Goal: Task Accomplishment & Management: Manage account settings

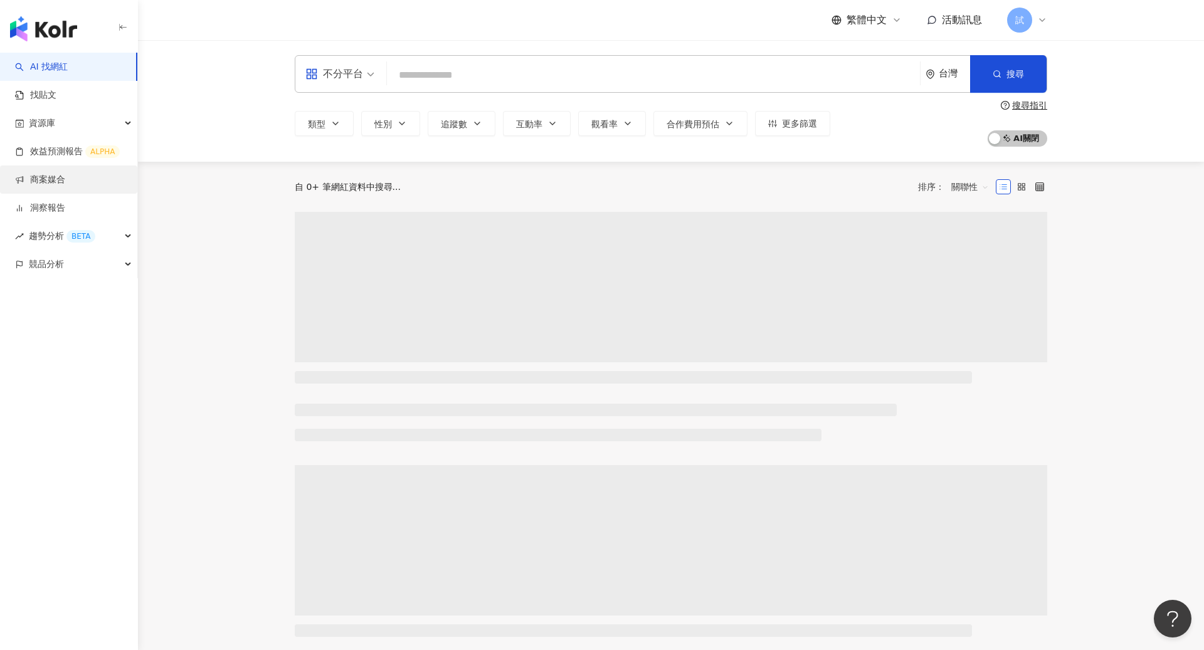
click at [52, 181] on link "商案媒合" at bounding box center [40, 180] width 50 height 13
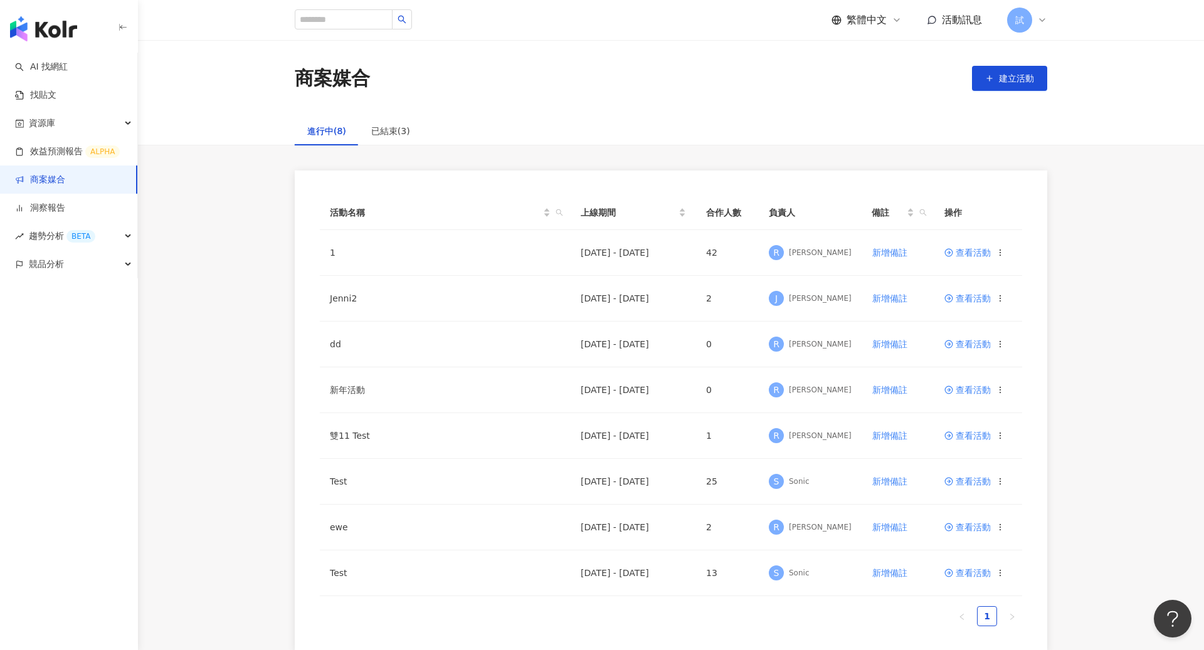
click at [52, 181] on link "商案媒合" at bounding box center [40, 180] width 50 height 13
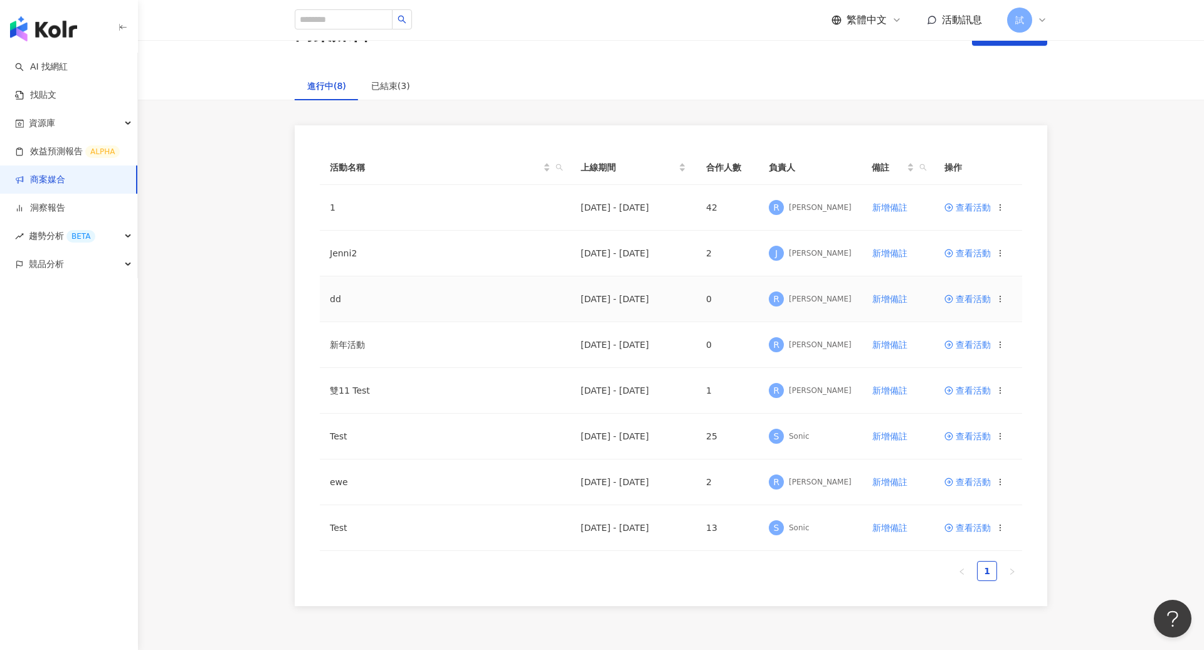
scroll to position [48, 0]
click at [958, 475] on span "查看活動" at bounding box center [968, 479] width 46 height 9
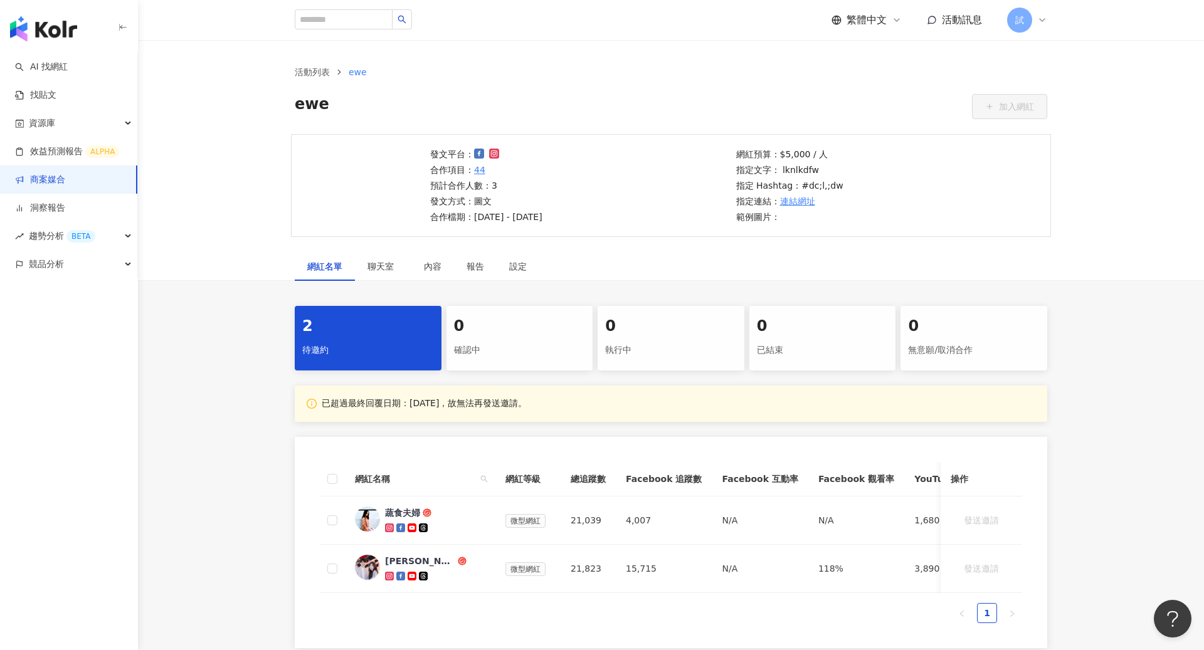
scroll to position [8, 0]
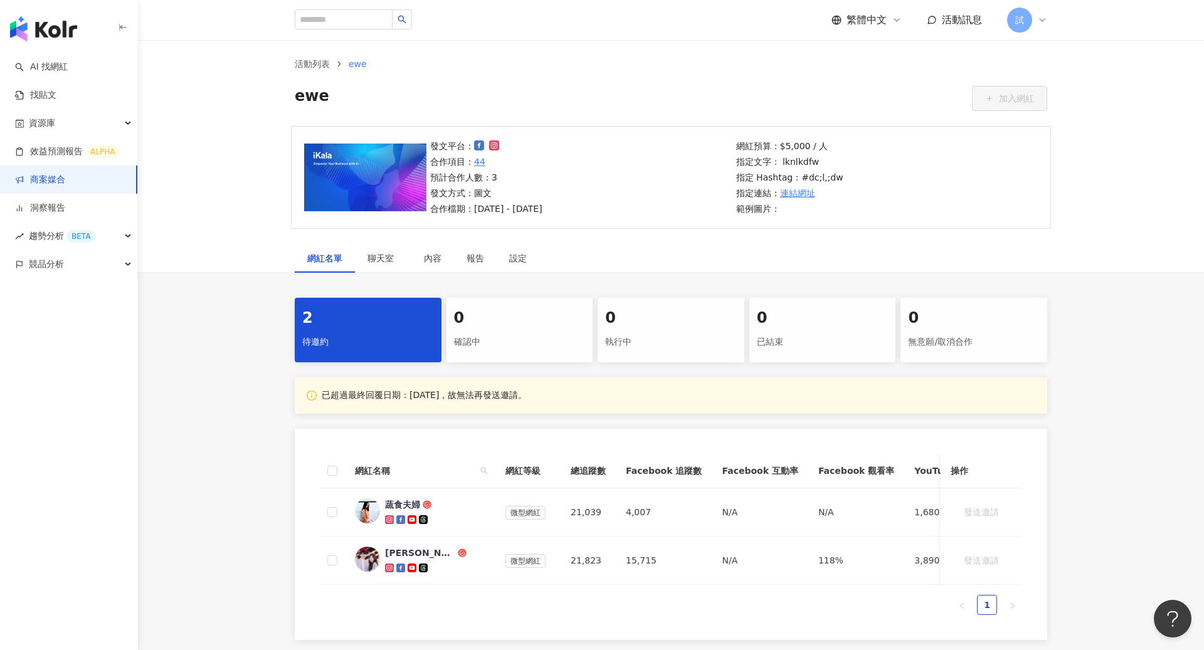
click at [665, 341] on div "執行中" at bounding box center [671, 342] width 132 height 21
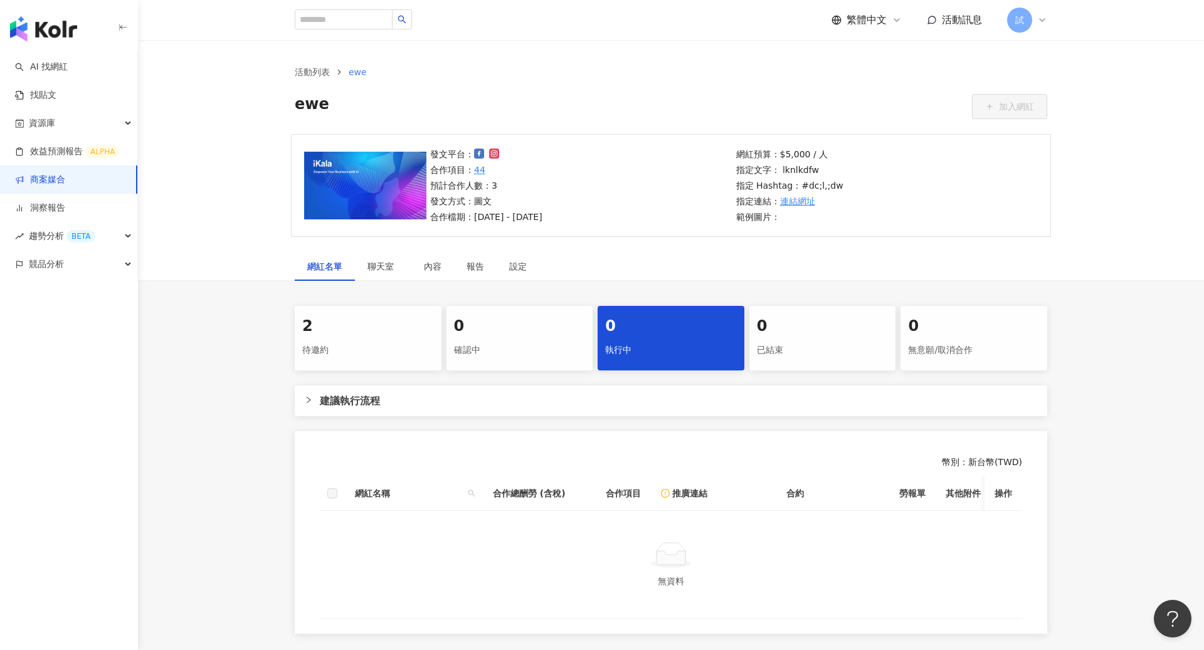
click at [1035, 26] on div "試" at bounding box center [1027, 20] width 40 height 25
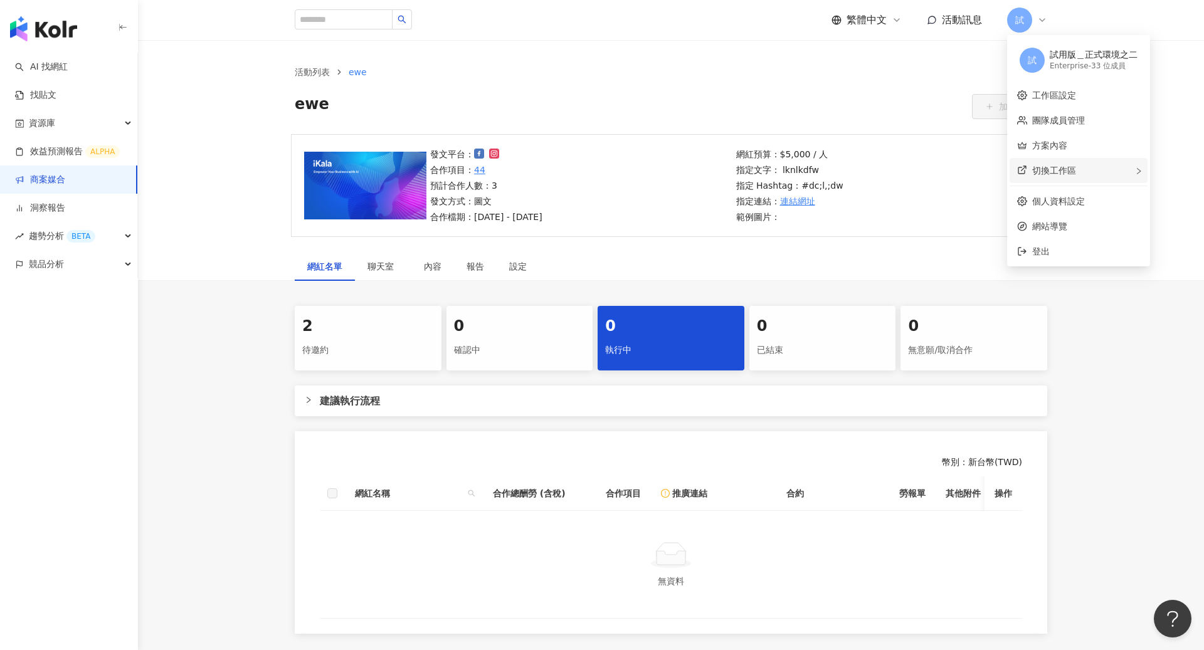
click at [1054, 164] on div "切換工作區" at bounding box center [1079, 170] width 138 height 25
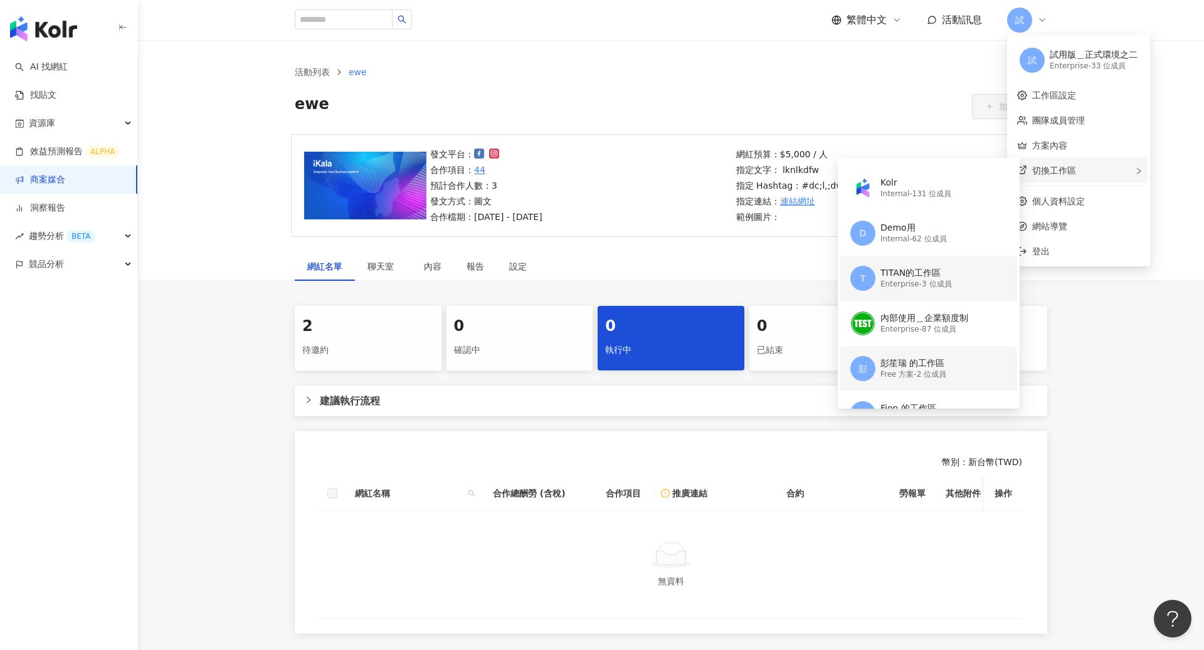
scroll to position [36, 0]
click at [931, 272] on div "TITAN的工作區" at bounding box center [916, 277] width 71 height 13
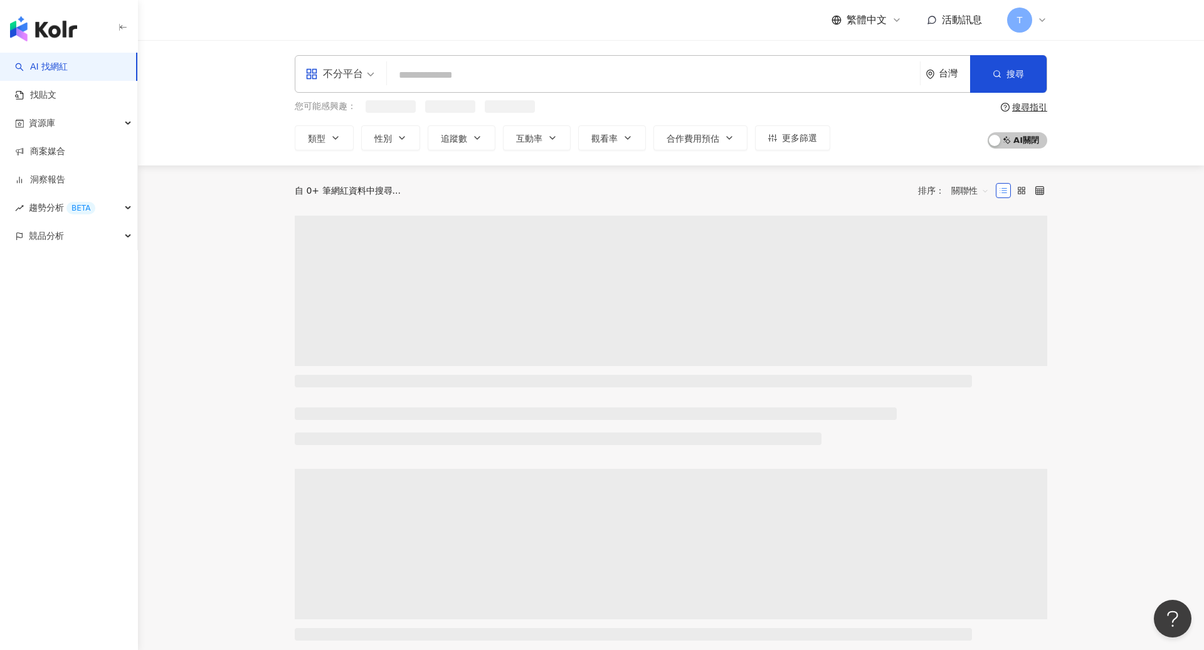
click at [1041, 16] on icon at bounding box center [1042, 20] width 10 height 10
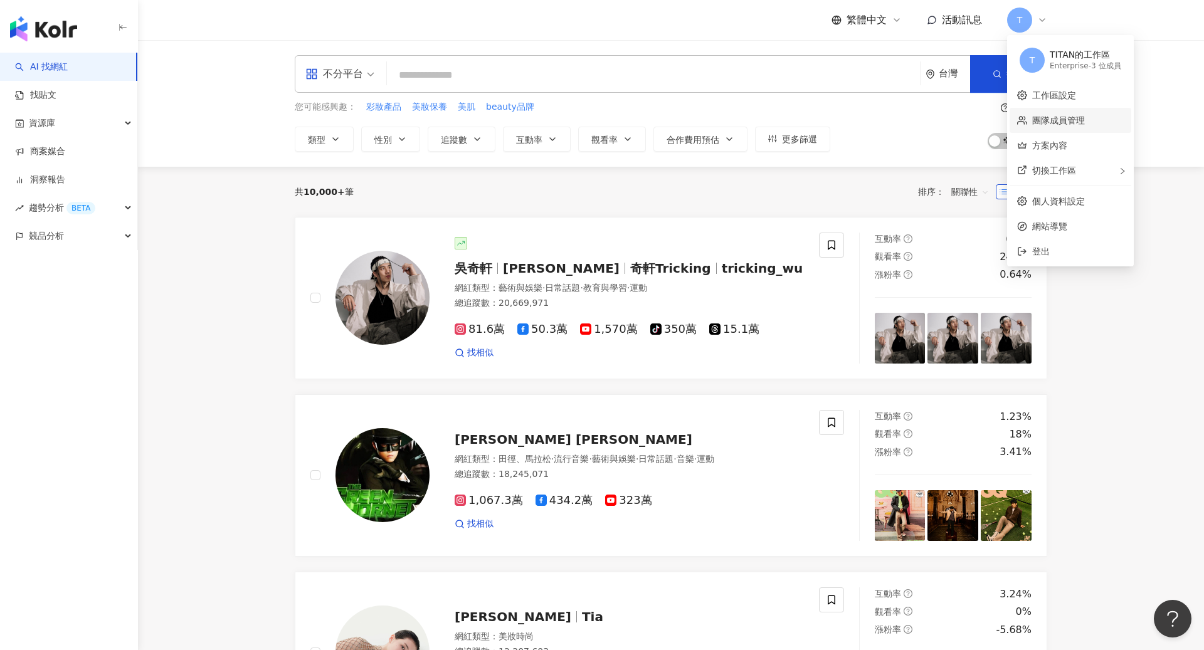
click at [1065, 124] on link "團隊成員管理" at bounding box center [1058, 120] width 53 height 10
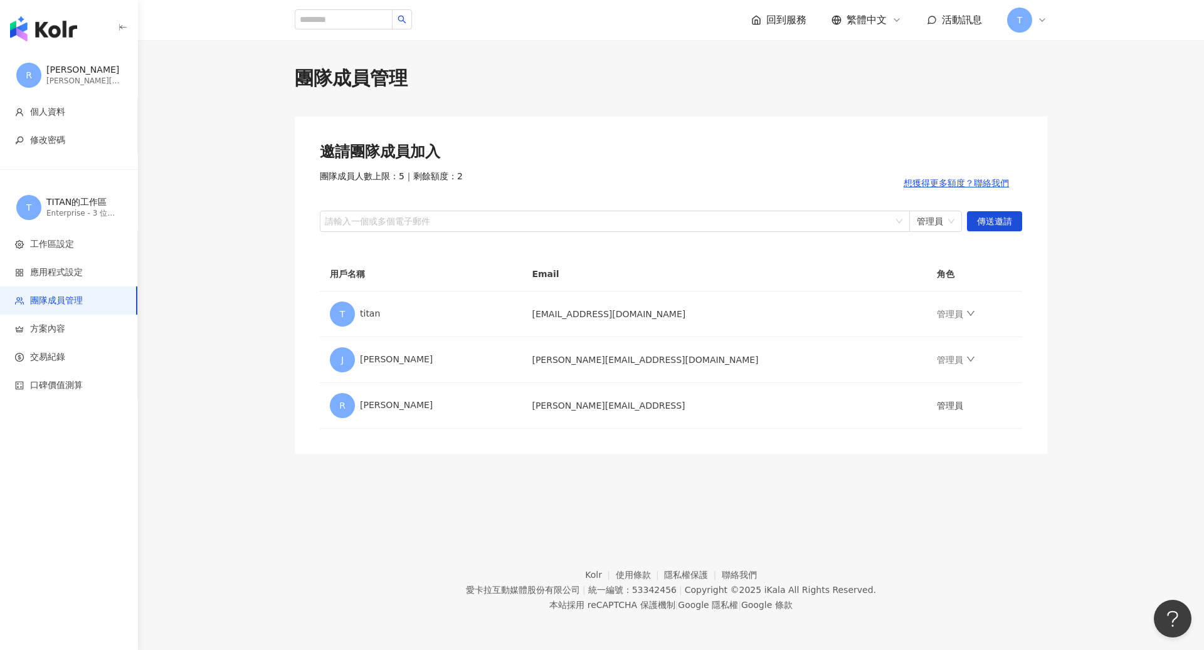
click at [1037, 9] on div "T" at bounding box center [1027, 20] width 40 height 25
click at [1047, 151] on link "方案內容" at bounding box center [1049, 145] width 35 height 10
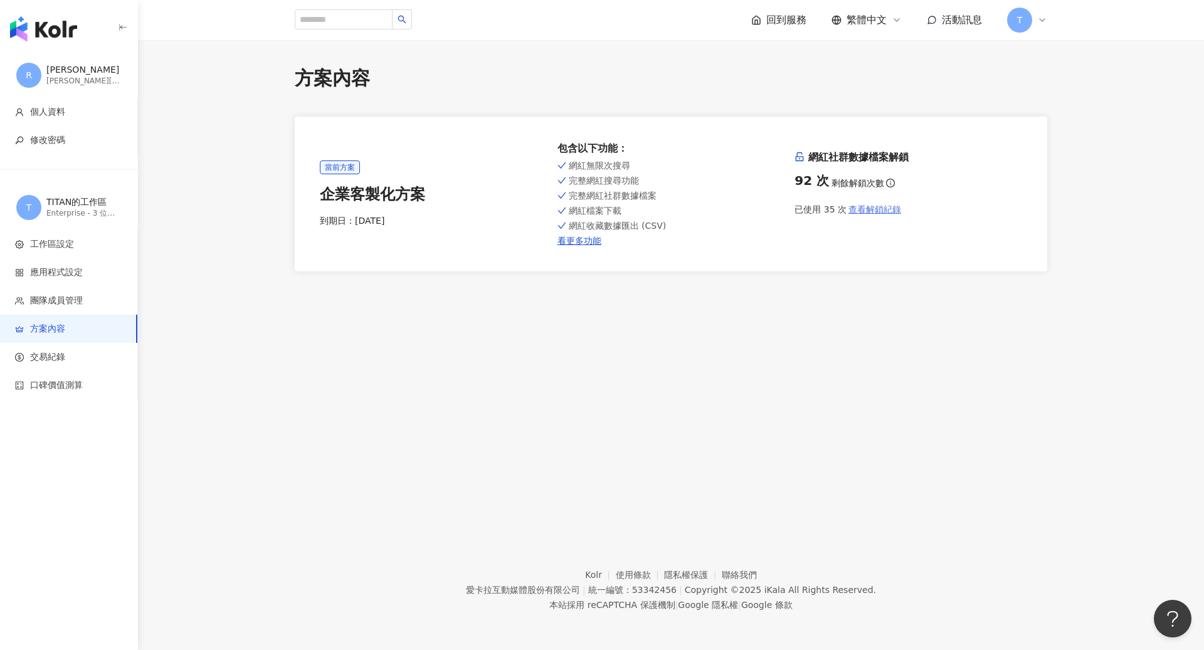
click at [882, 206] on span "查看解鎖紀錄" at bounding box center [875, 209] width 53 height 10
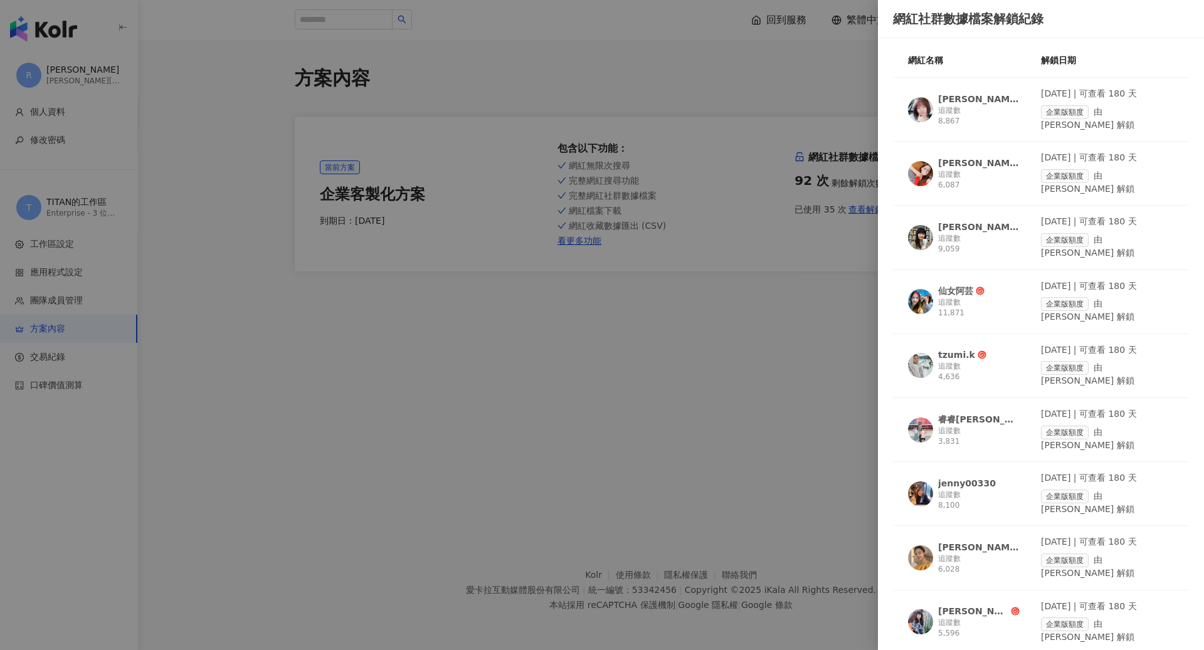
click at [785, 317] on div at bounding box center [602, 325] width 1204 height 650
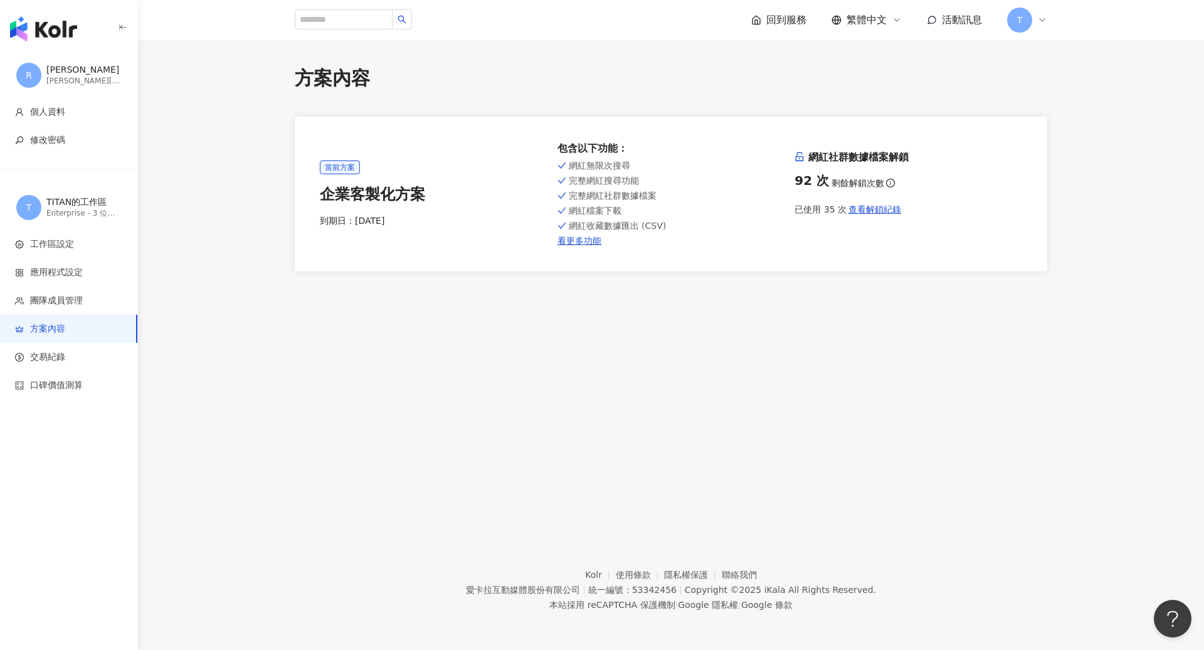
click at [36, 24] on img "button" at bounding box center [43, 28] width 67 height 25
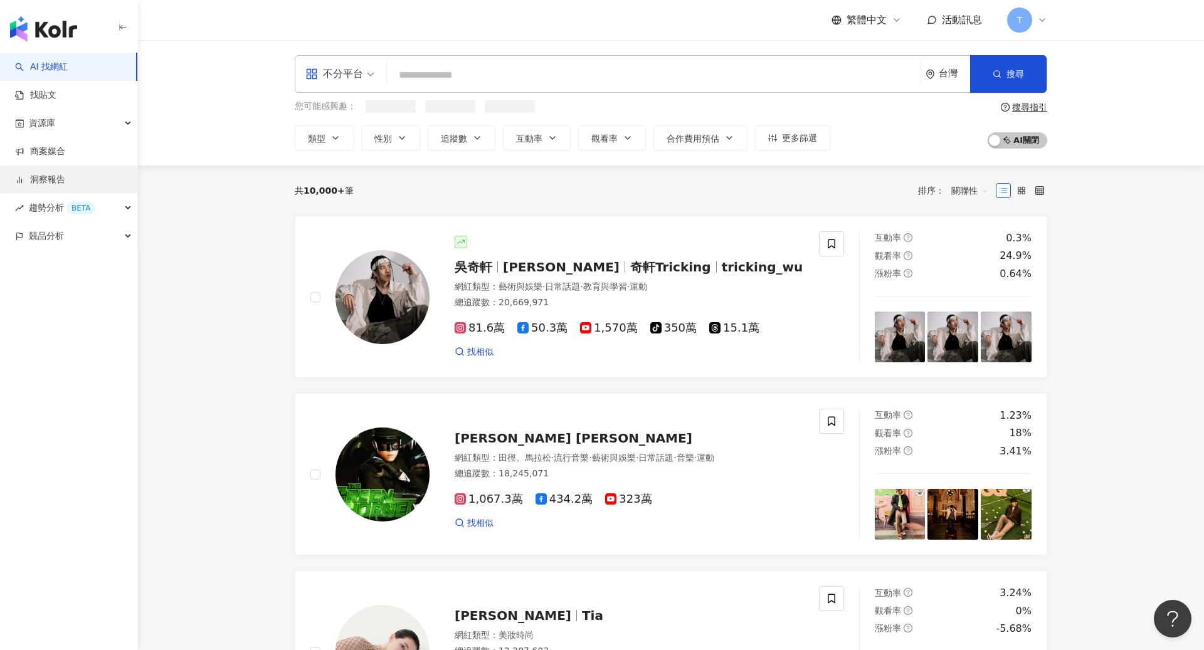
click at [61, 186] on link "洞察報告" at bounding box center [40, 180] width 50 height 13
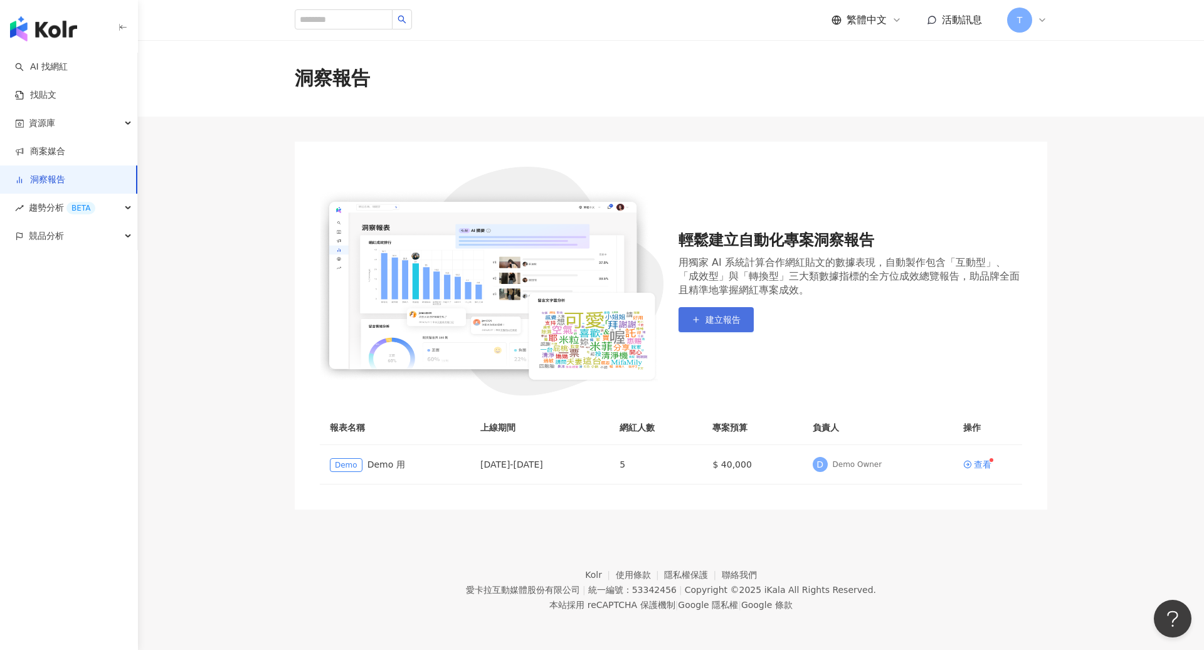
click at [738, 317] on span "建立報告" at bounding box center [723, 320] width 35 height 10
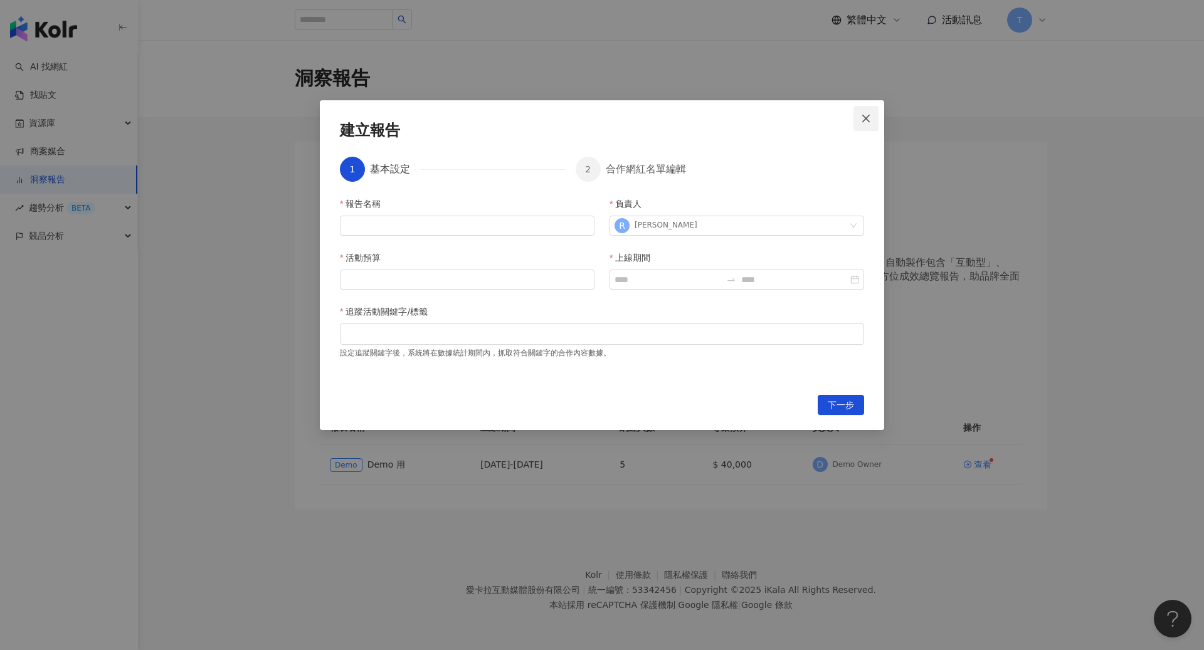
click at [867, 125] on button "Close" at bounding box center [866, 118] width 25 height 25
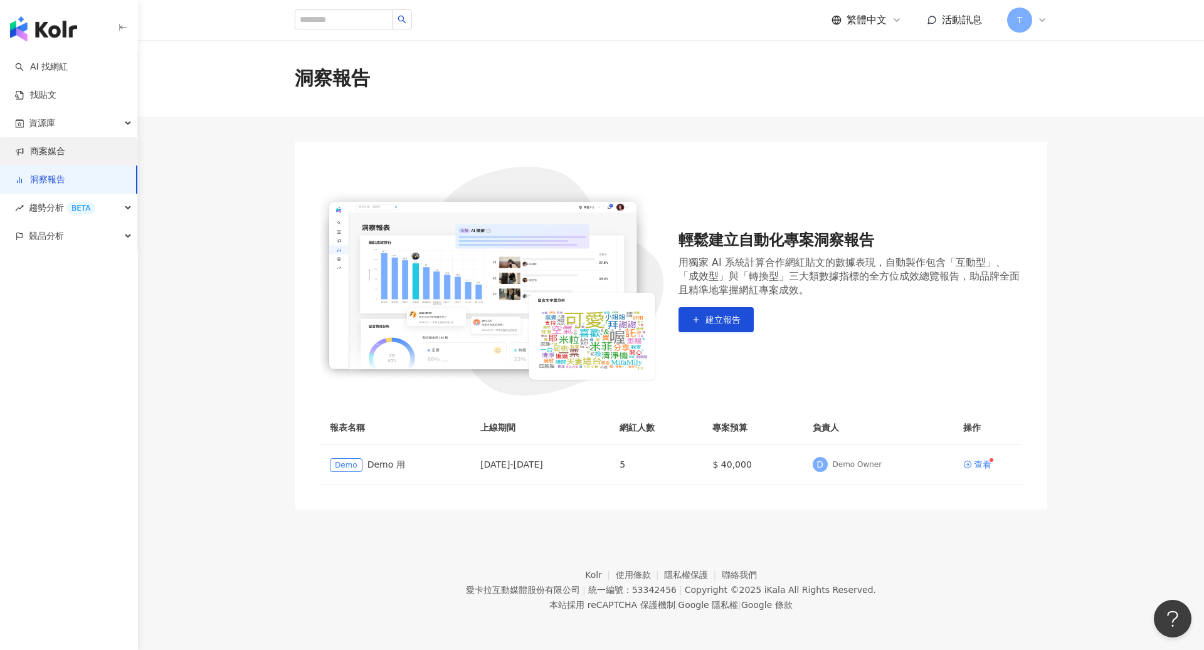
click at [59, 150] on link "商案媒合" at bounding box center [40, 152] width 50 height 13
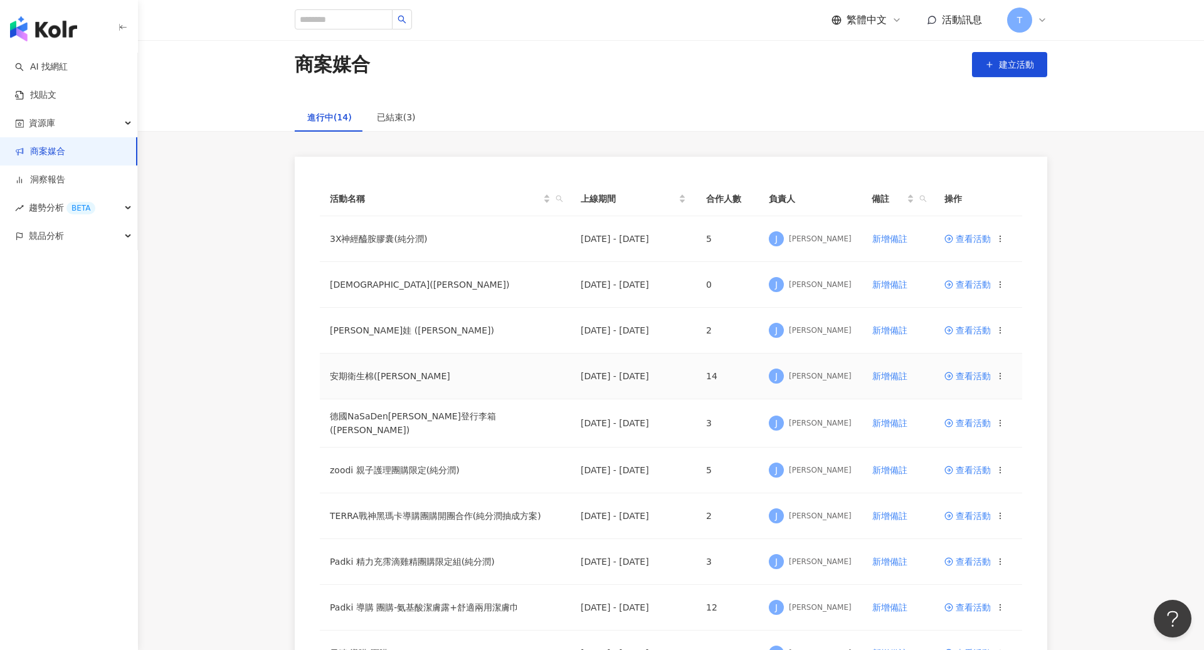
scroll to position [49, 0]
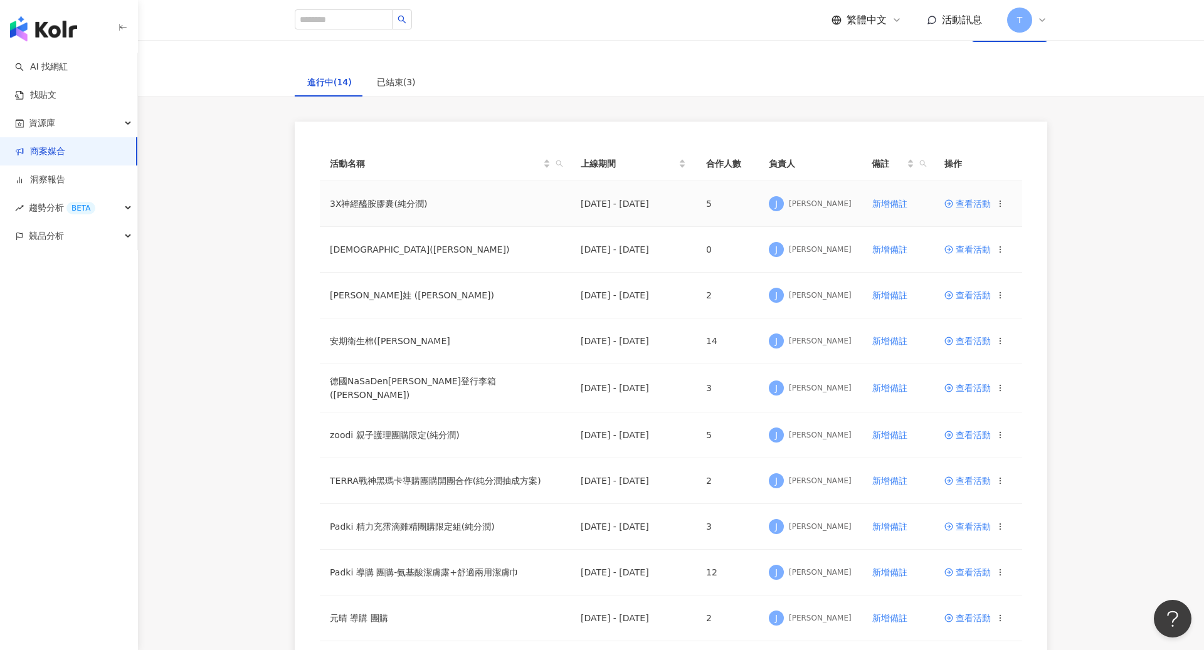
click at [967, 200] on span "查看活動" at bounding box center [968, 203] width 46 height 9
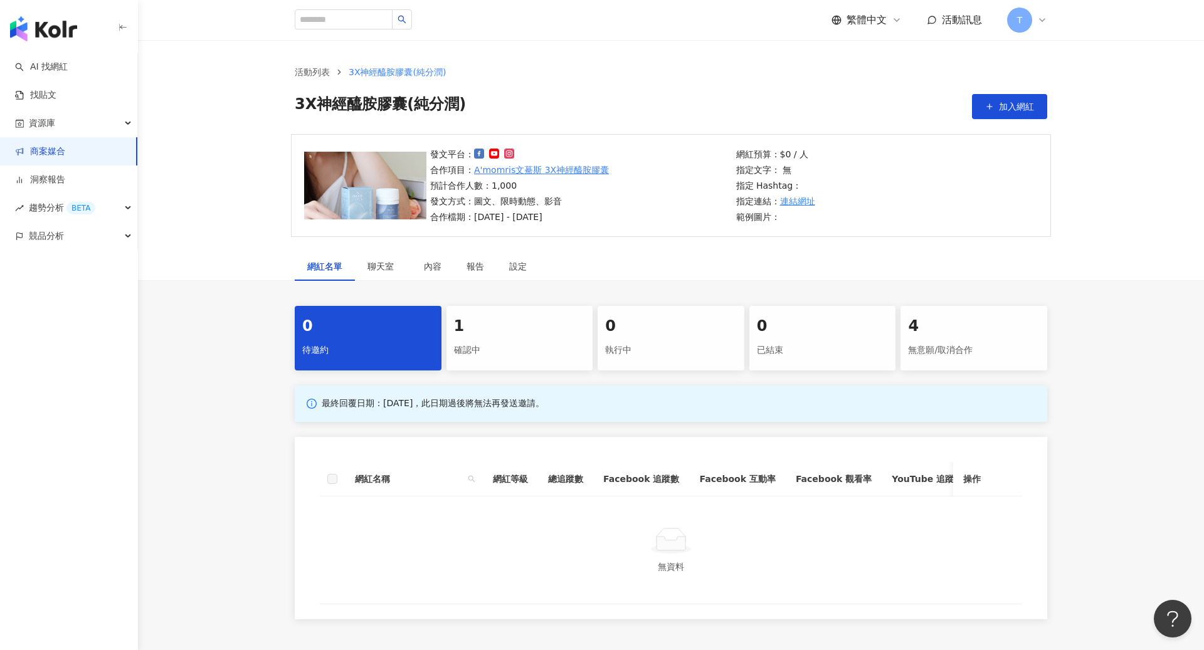
scroll to position [13, 0]
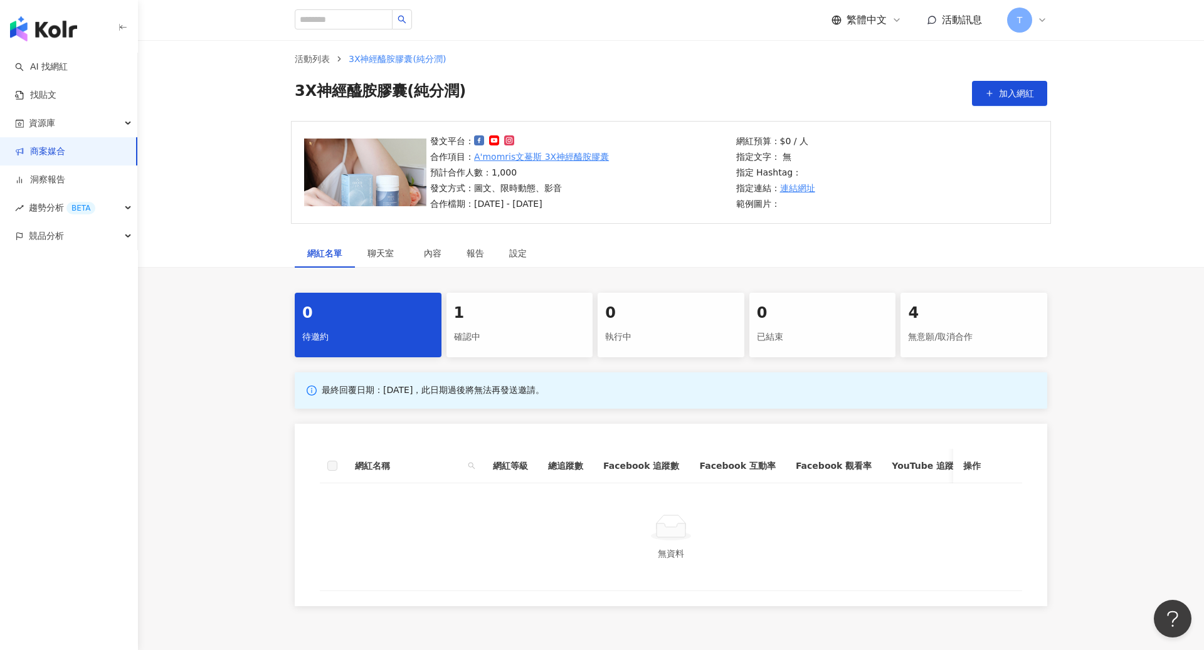
click at [513, 330] on div "確認中" at bounding box center [520, 337] width 132 height 21
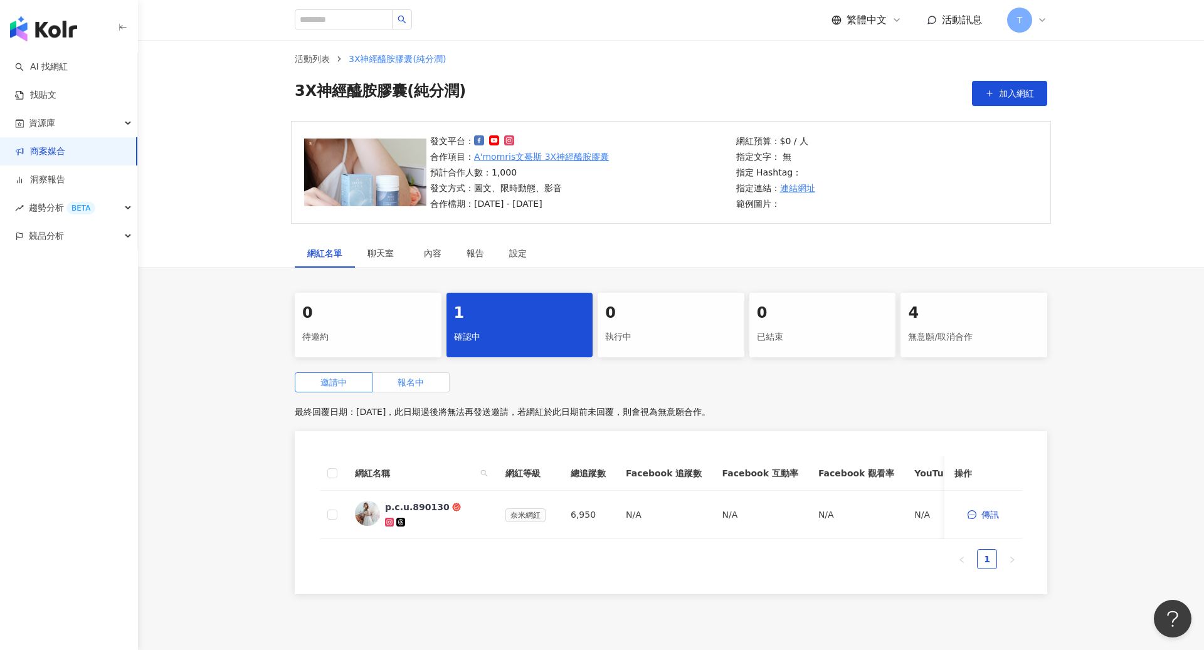
click at [424, 386] on label "報名中" at bounding box center [411, 383] width 77 height 20
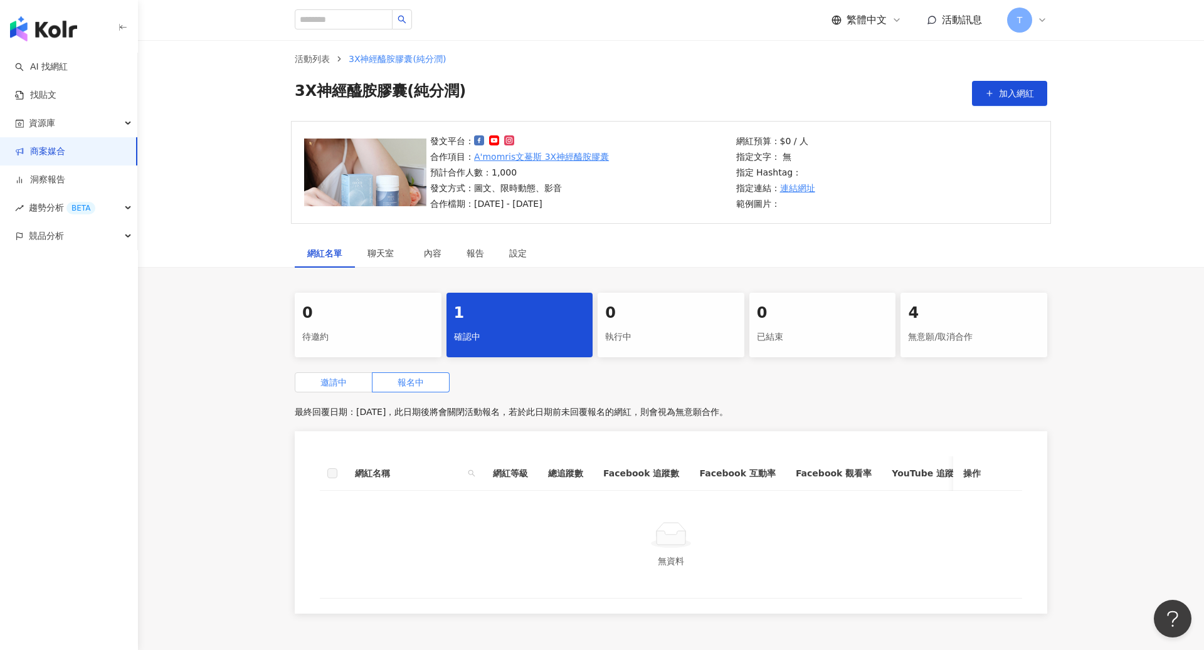
click at [339, 381] on span "邀請中" at bounding box center [333, 383] width 26 height 10
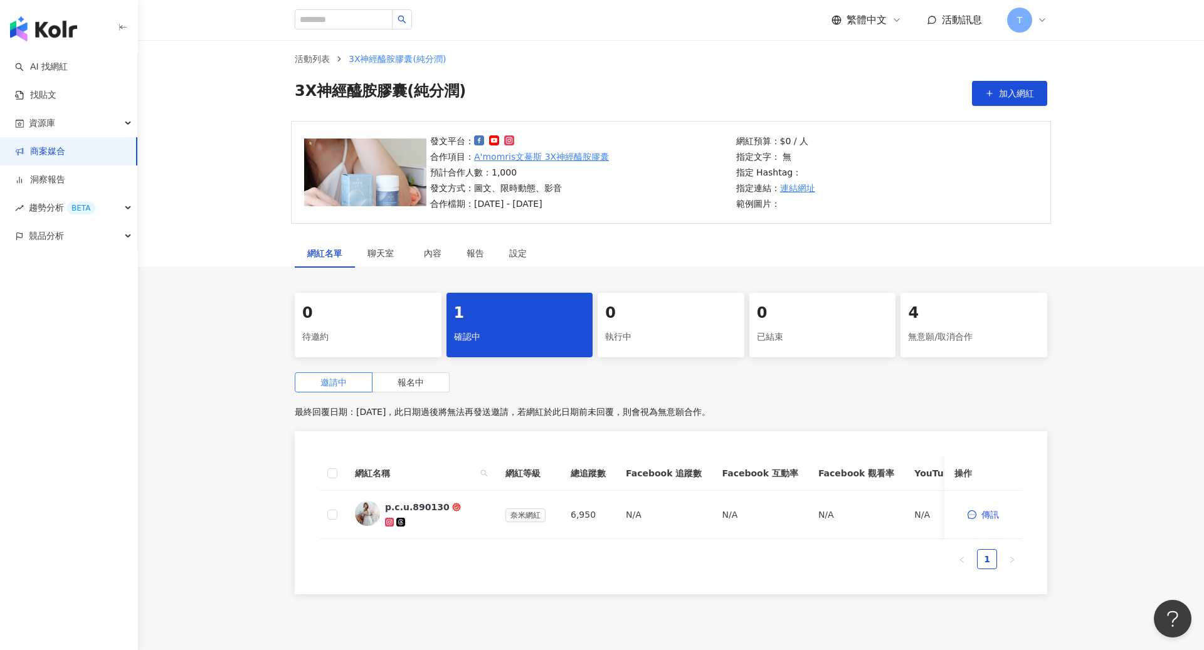
click at [690, 322] on div "0" at bounding box center [671, 313] width 132 height 21
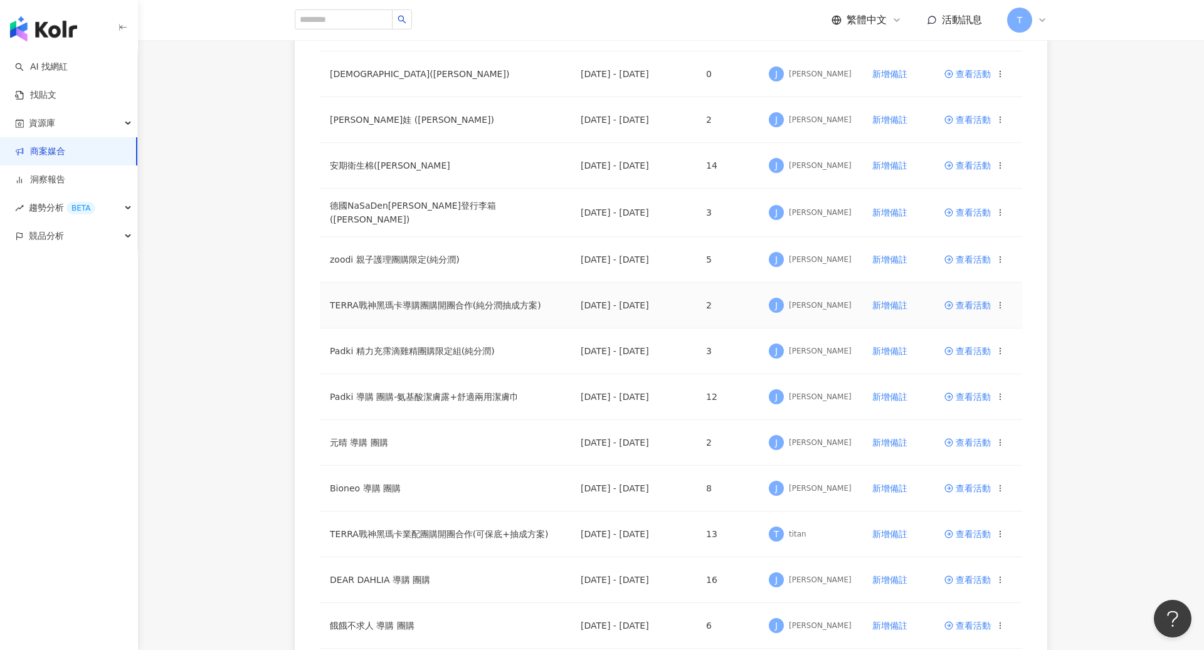
scroll to position [226, 0]
click at [963, 530] on span "查看活動" at bounding box center [968, 533] width 46 height 9
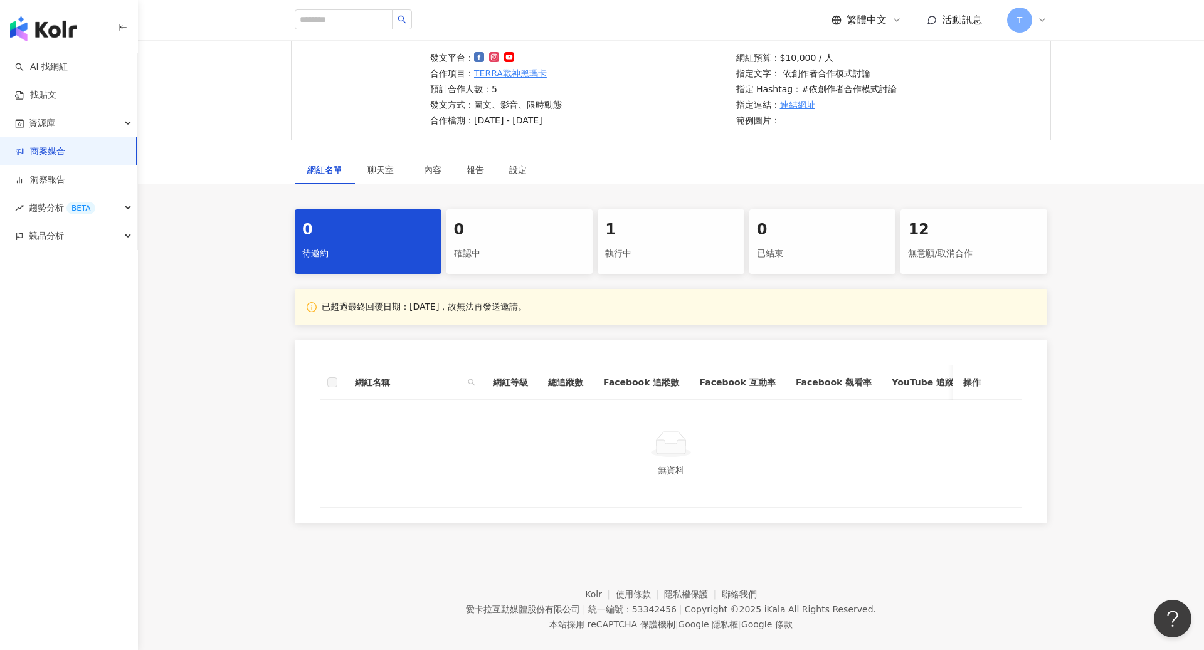
scroll to position [115, 0]
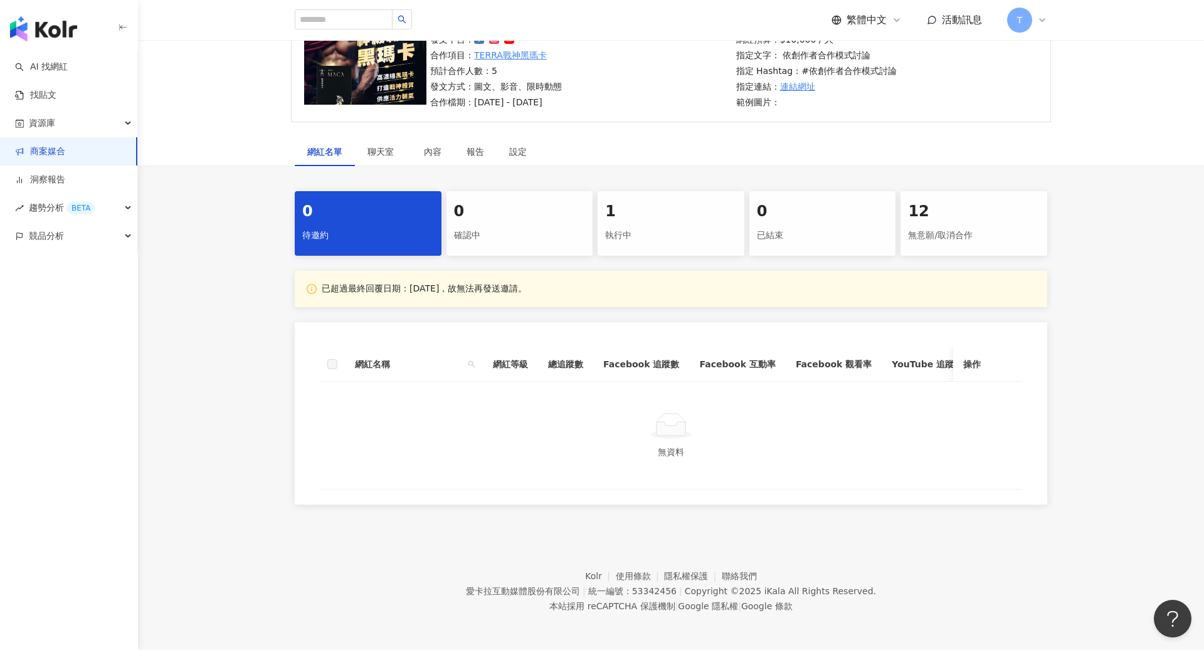
click at [687, 230] on div "執行中" at bounding box center [671, 235] width 132 height 21
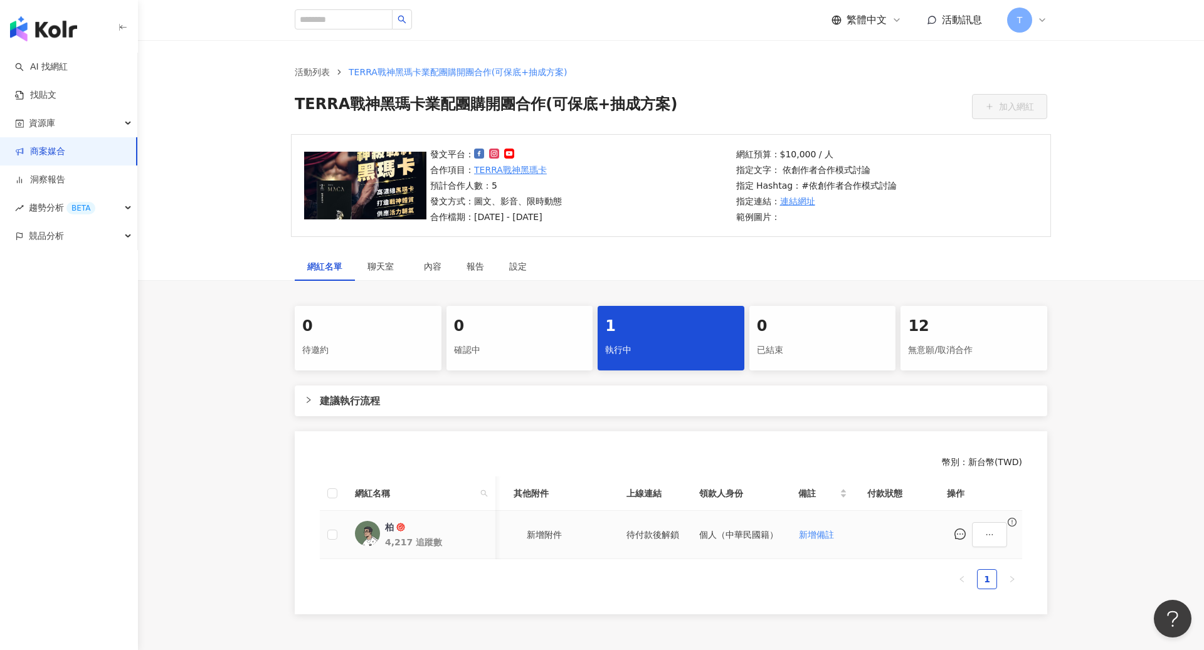
click at [1013, 525] on icon "exclamation-circle" at bounding box center [1012, 522] width 9 height 9
click at [994, 532] on icon "ellipsis" at bounding box center [989, 535] width 9 height 9
click at [1050, 317] on span "查看帳務資訊" at bounding box center [1032, 317] width 61 height 14
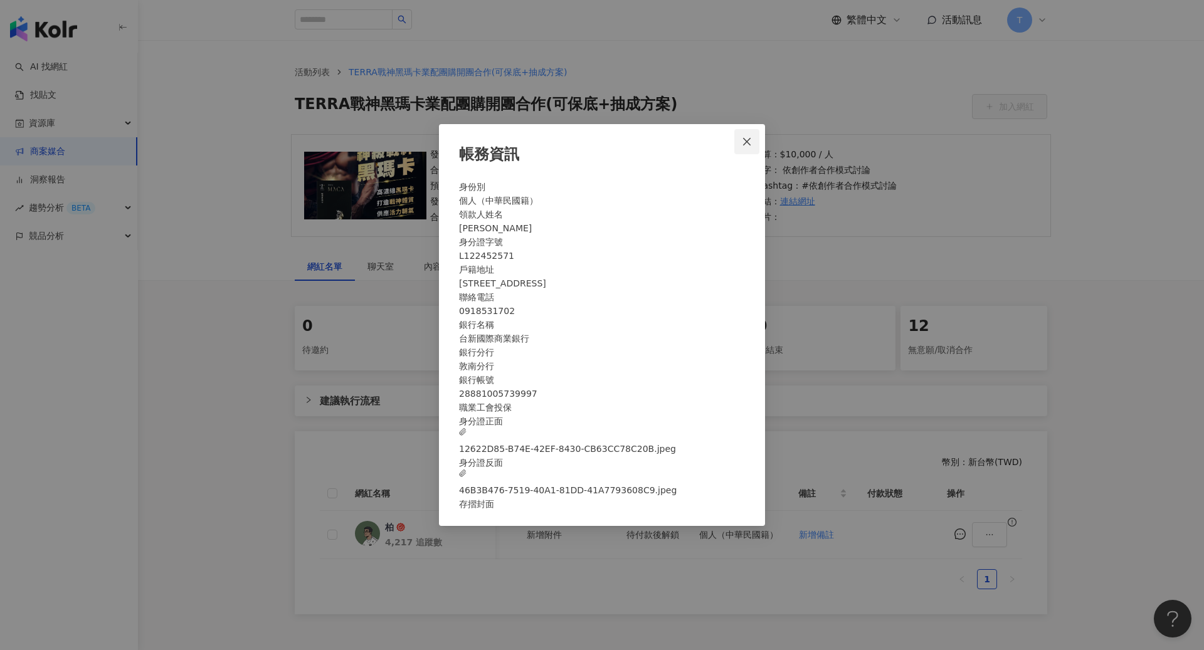
click at [748, 137] on icon "close" at bounding box center [747, 142] width 10 height 10
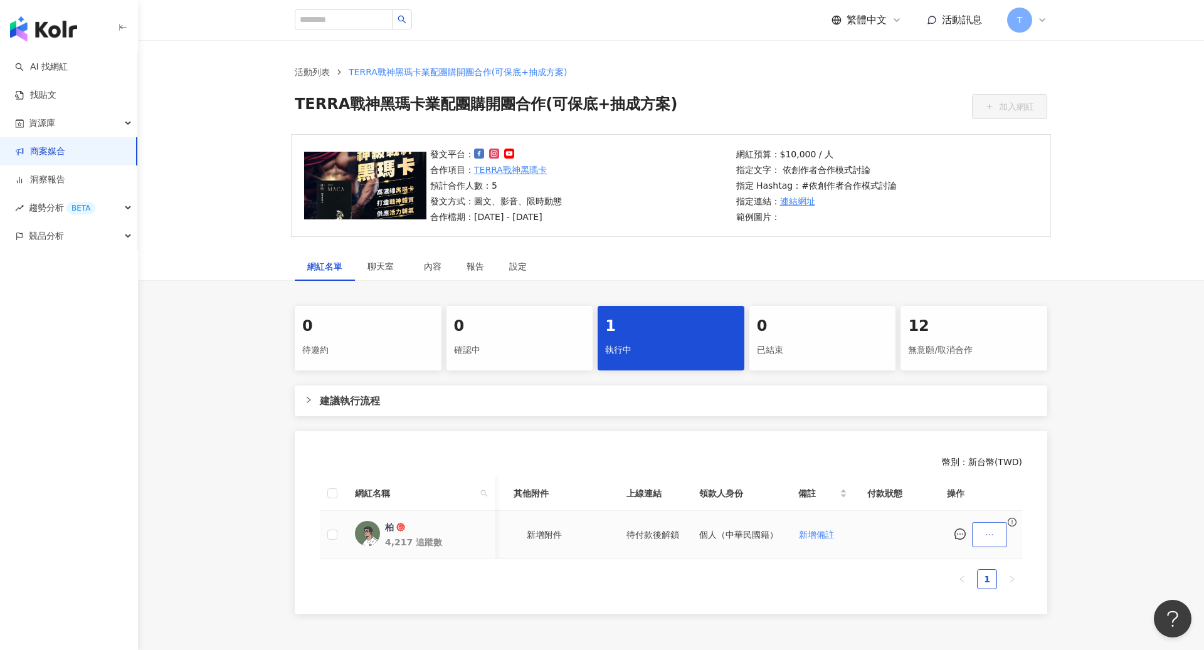
click at [994, 537] on icon "ellipsis" at bounding box center [989, 535] width 9 height 9
click at [1100, 335] on div "0 待邀約 0 確認中 1 執行中 0 已結束 12 無意願/取消合作 建議執行流程 幣別 ： 新台幣 ( TWD ) 網紅名稱 合作總酬勞 (含稅) 合作項…" at bounding box center [671, 460] width 1066 height 309
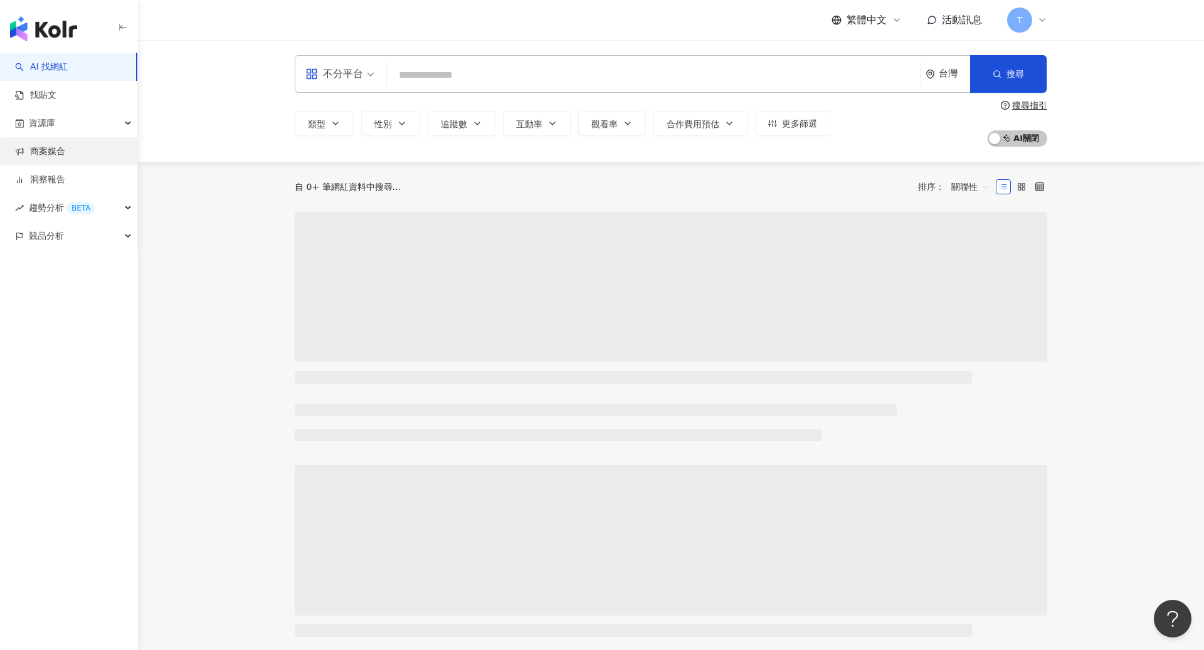
click at [65, 152] on link "商案媒合" at bounding box center [40, 152] width 50 height 13
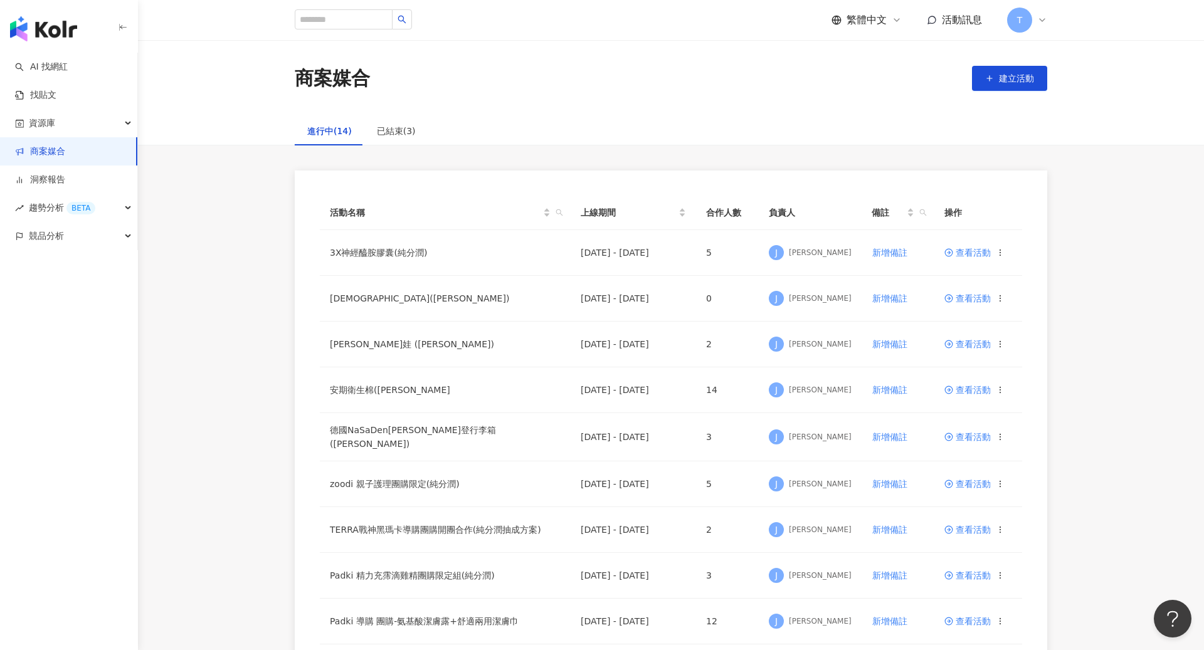
click at [1038, 27] on div "T" at bounding box center [1027, 20] width 40 height 25
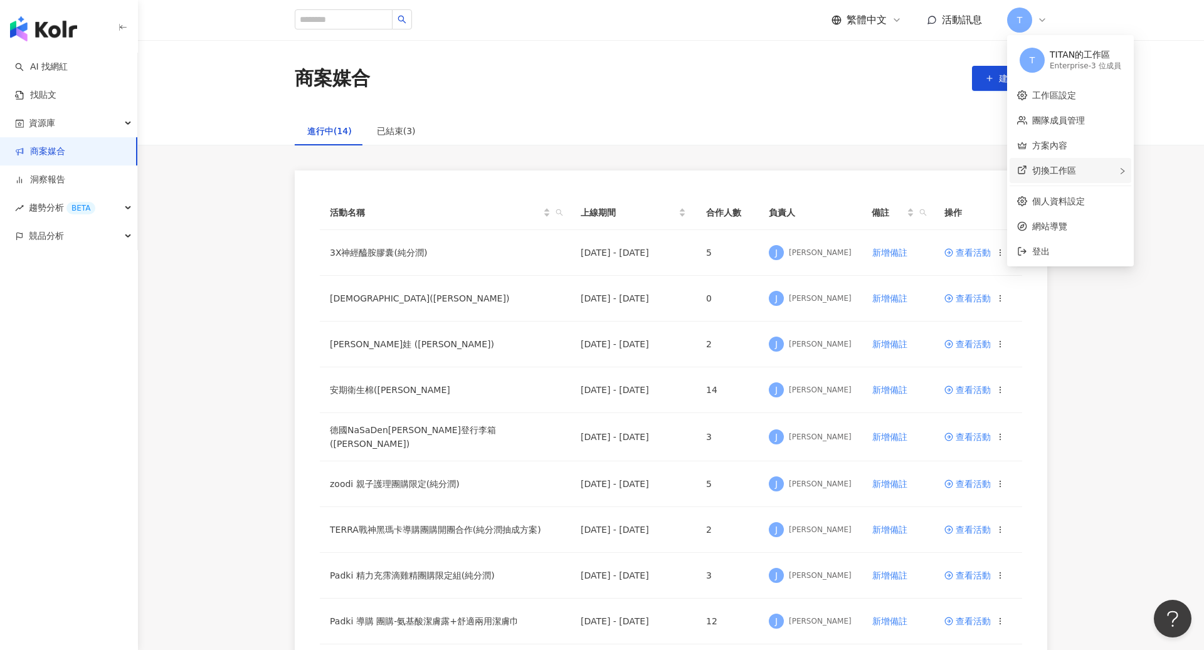
click at [1068, 165] on div "切換工作區" at bounding box center [1071, 170] width 122 height 25
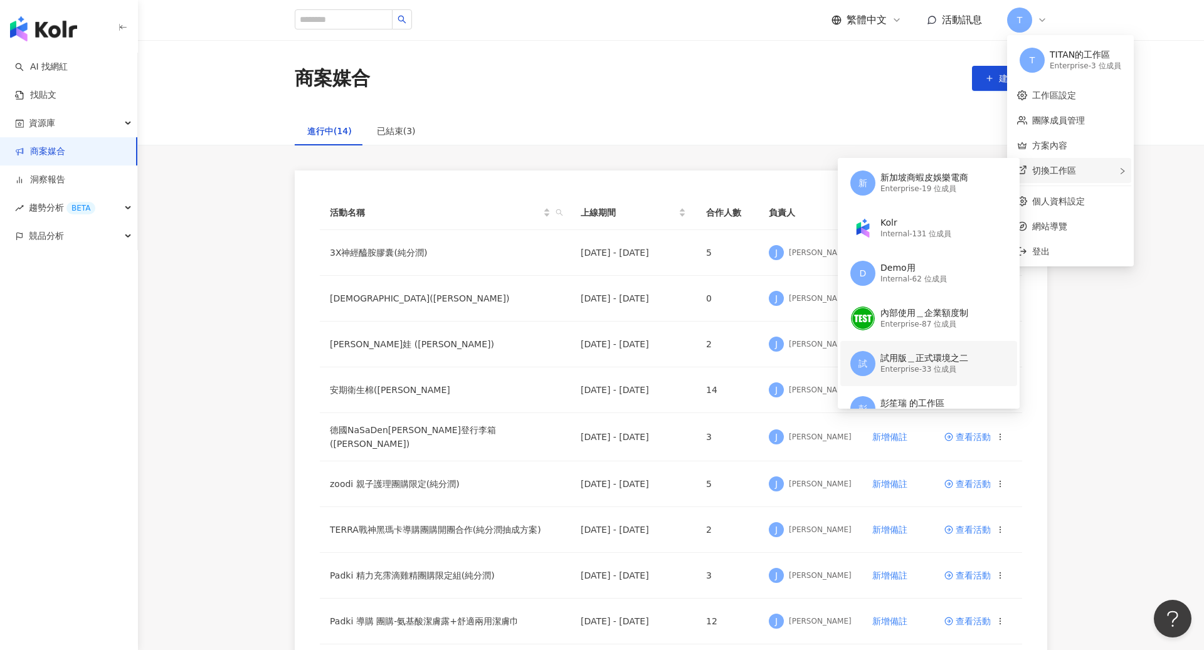
click at [916, 371] on div "Enterprise - 33 位成員" at bounding box center [925, 369] width 88 height 11
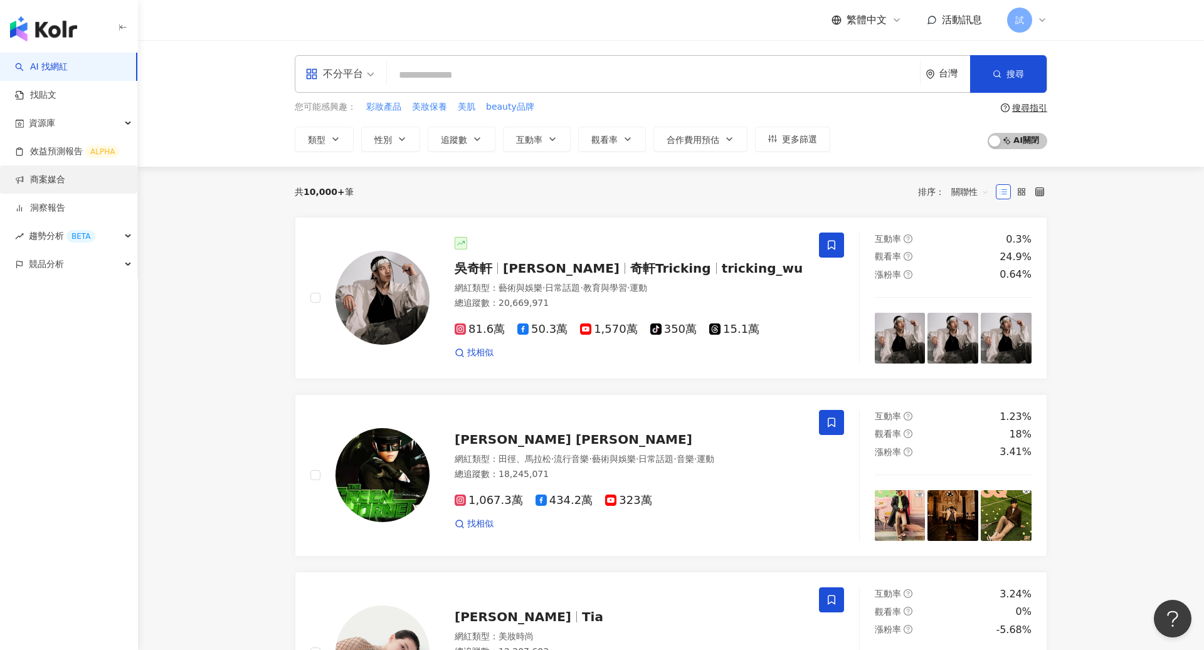
click at [46, 177] on link "商案媒合" at bounding box center [40, 180] width 50 height 13
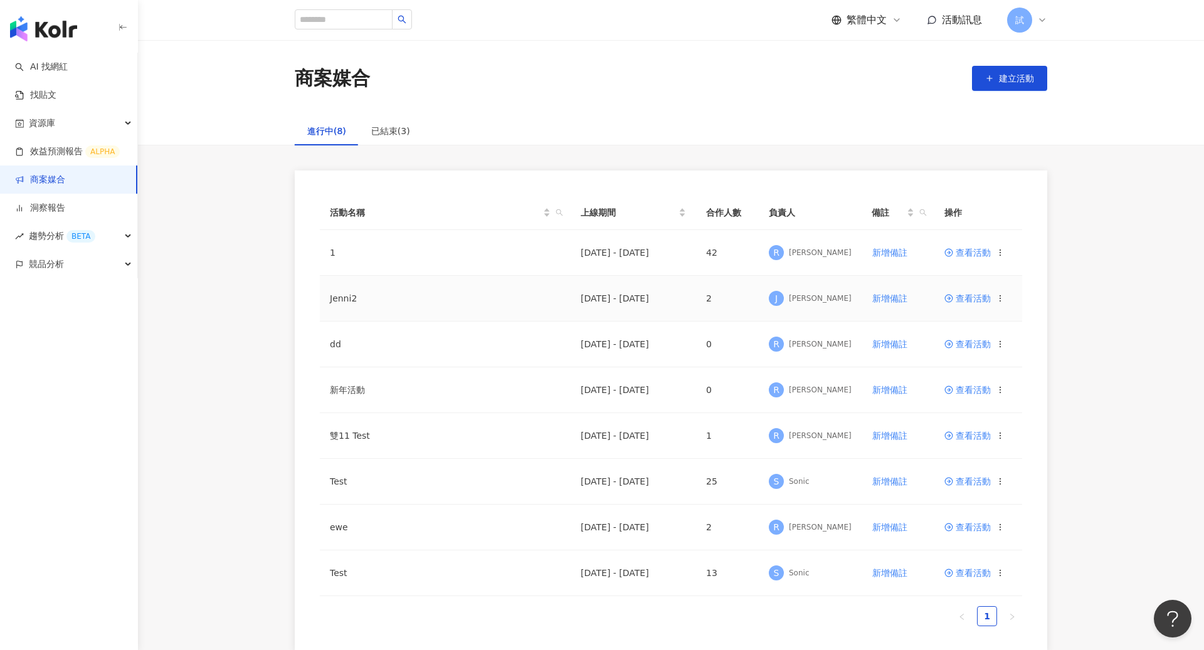
scroll to position [120, 0]
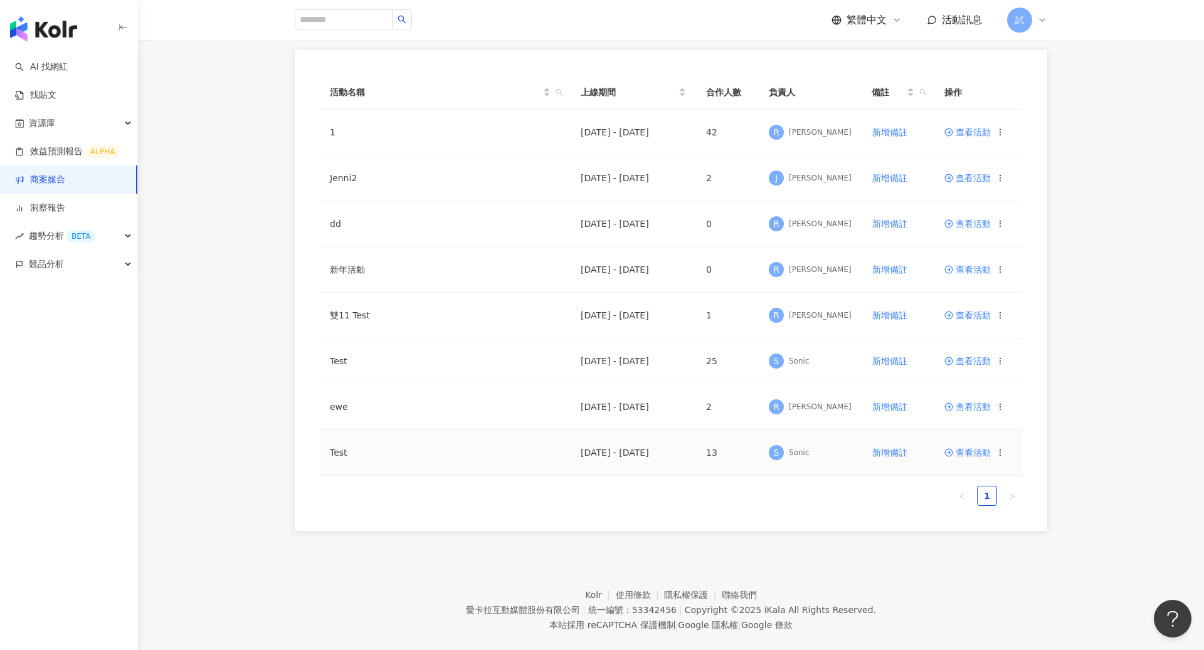
click at [958, 453] on span "查看活動" at bounding box center [968, 452] width 46 height 9
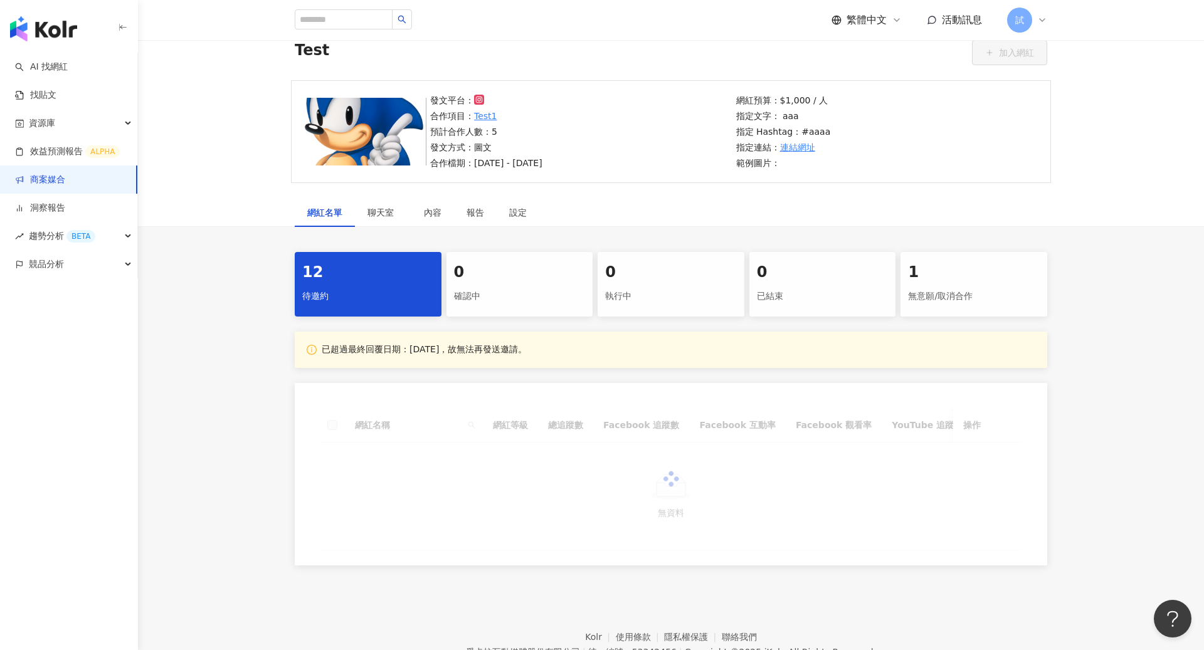
scroll to position [60, 0]
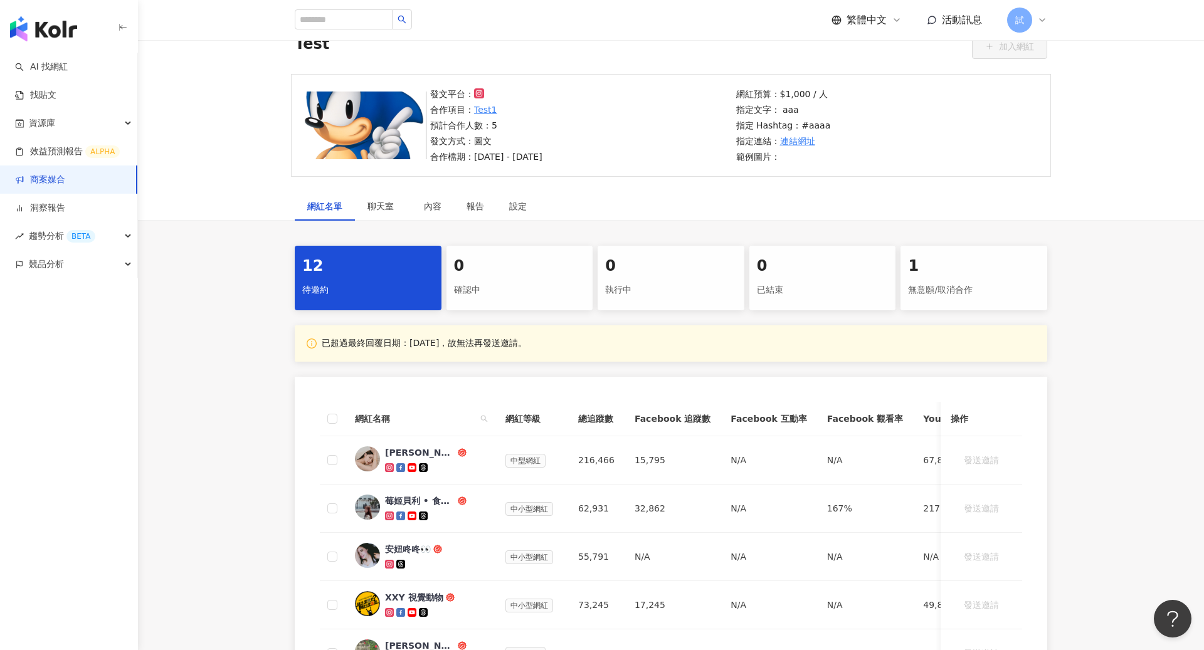
click at [547, 297] on div "確認中" at bounding box center [520, 290] width 132 height 21
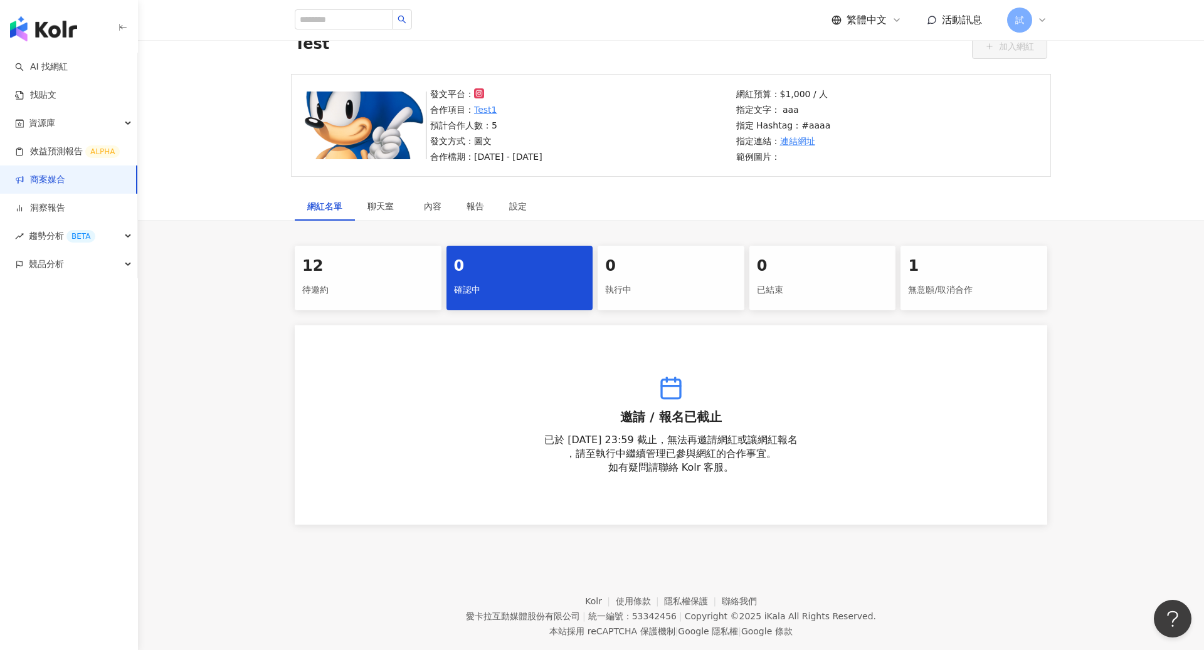
click at [654, 292] on div "執行中" at bounding box center [671, 290] width 132 height 21
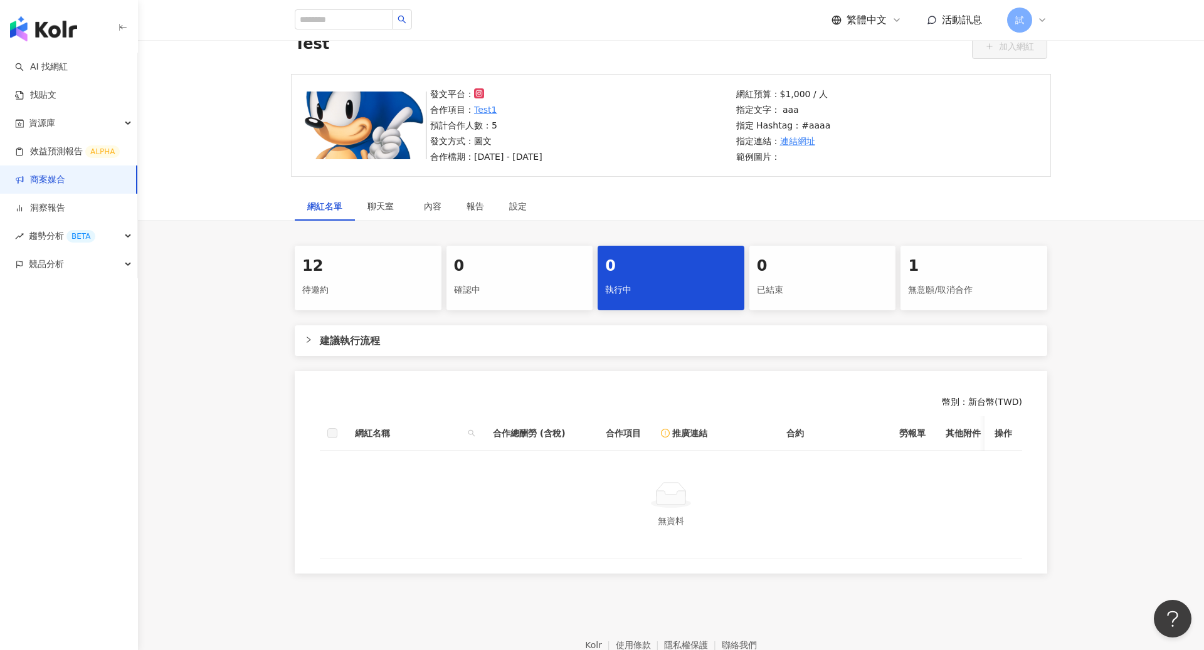
click at [527, 285] on div "確認中" at bounding box center [520, 290] width 132 height 21
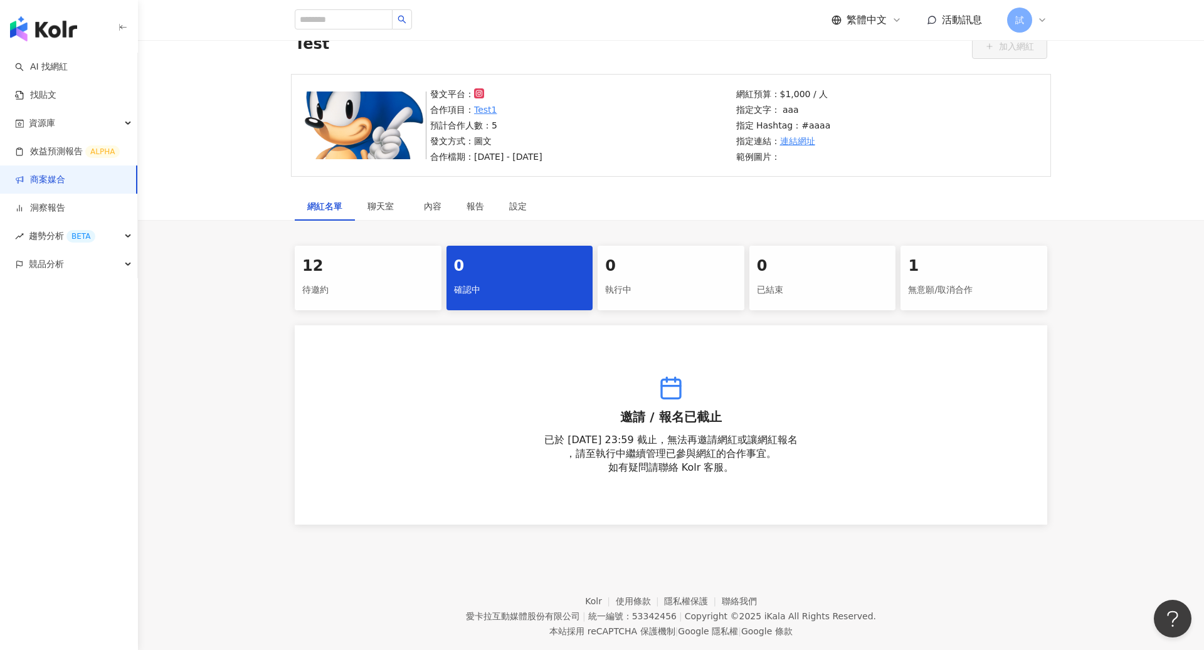
click at [354, 300] on div "待邀約" at bounding box center [368, 290] width 132 height 21
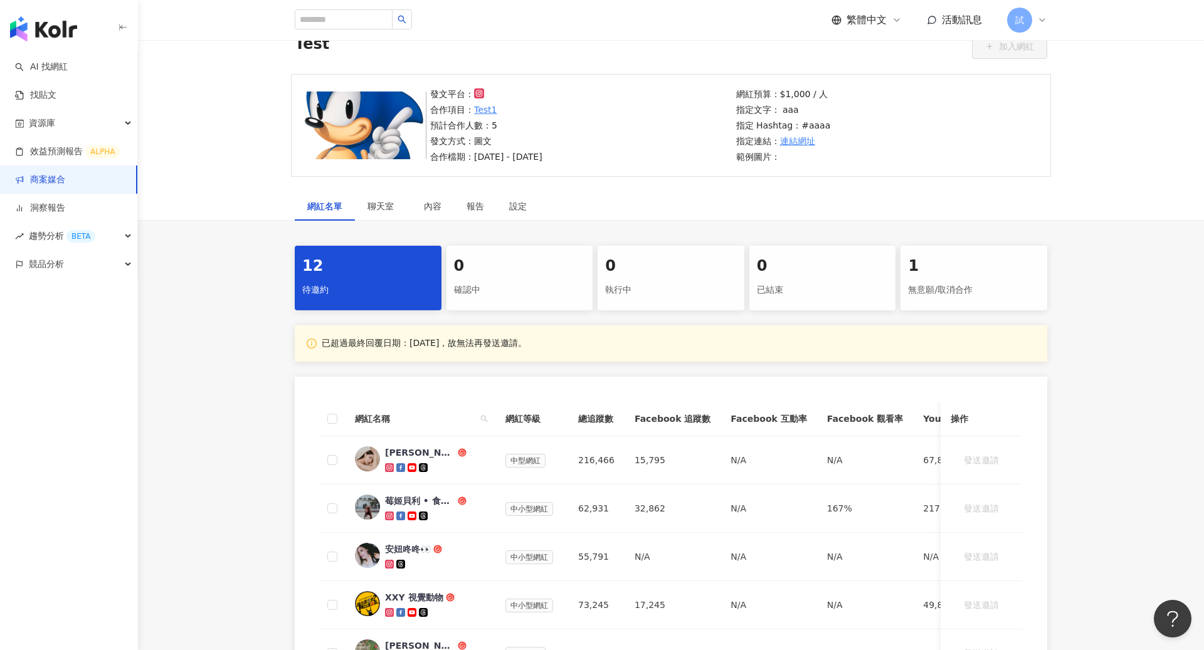
click at [568, 305] on div "0 確認中" at bounding box center [520, 278] width 147 height 65
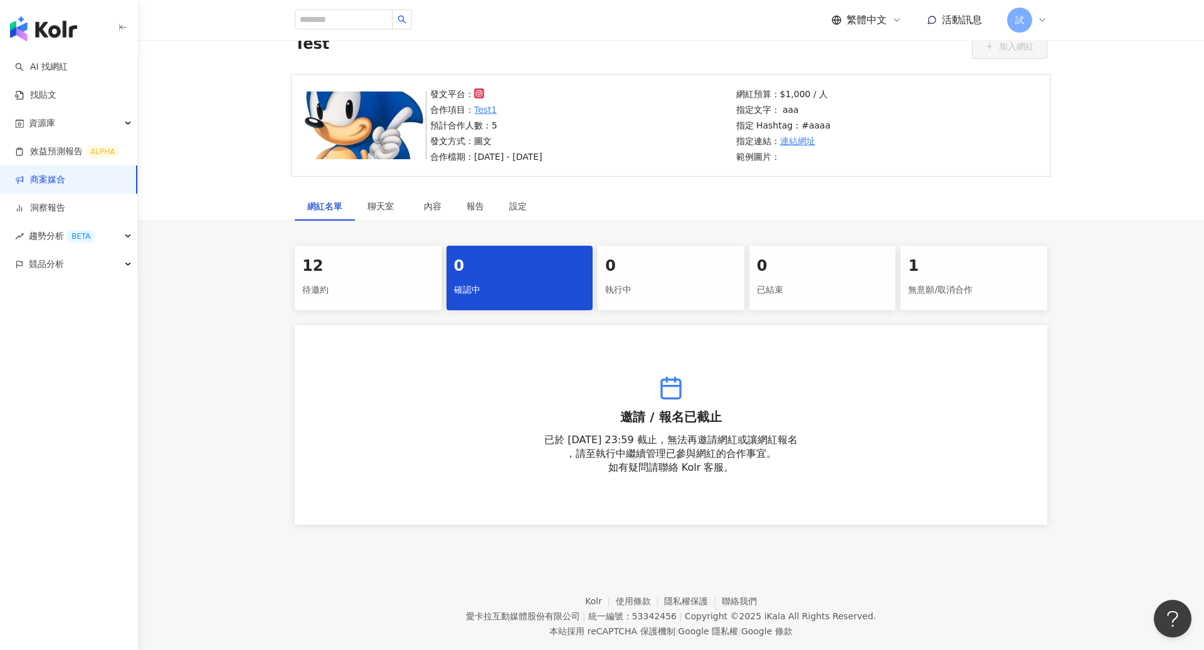
click at [647, 292] on div "執行中" at bounding box center [671, 290] width 132 height 21
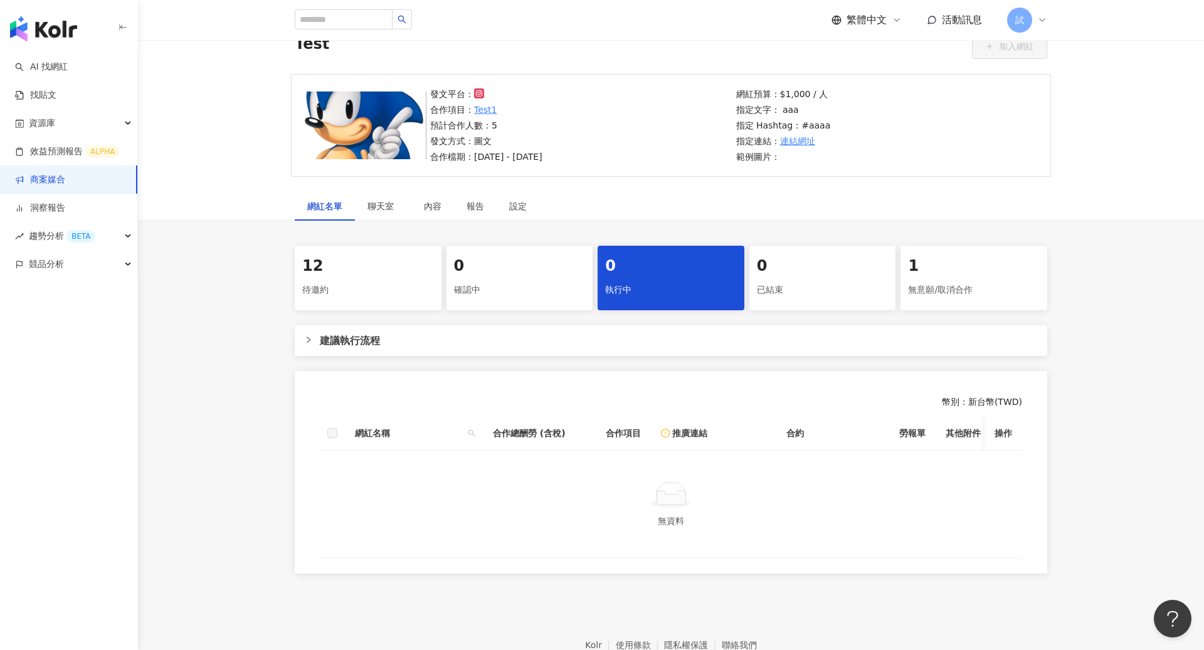
click at [812, 299] on div "已結束" at bounding box center [823, 290] width 132 height 21
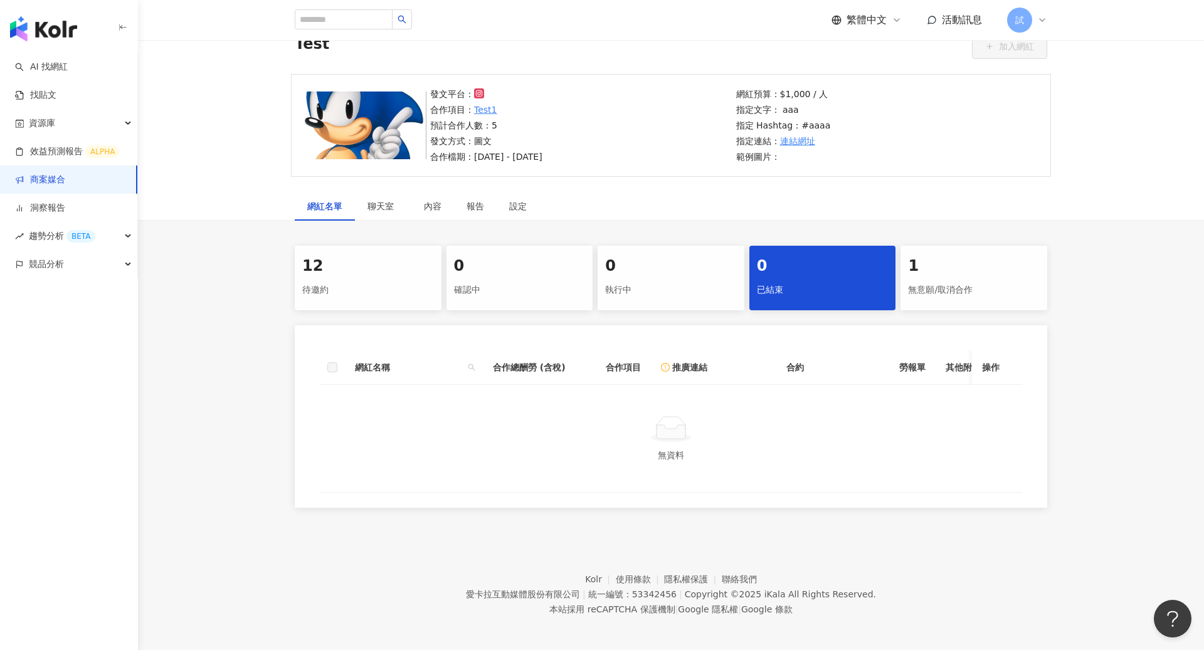
click at [951, 305] on div "1 無意願/取消合作" at bounding box center [974, 278] width 147 height 65
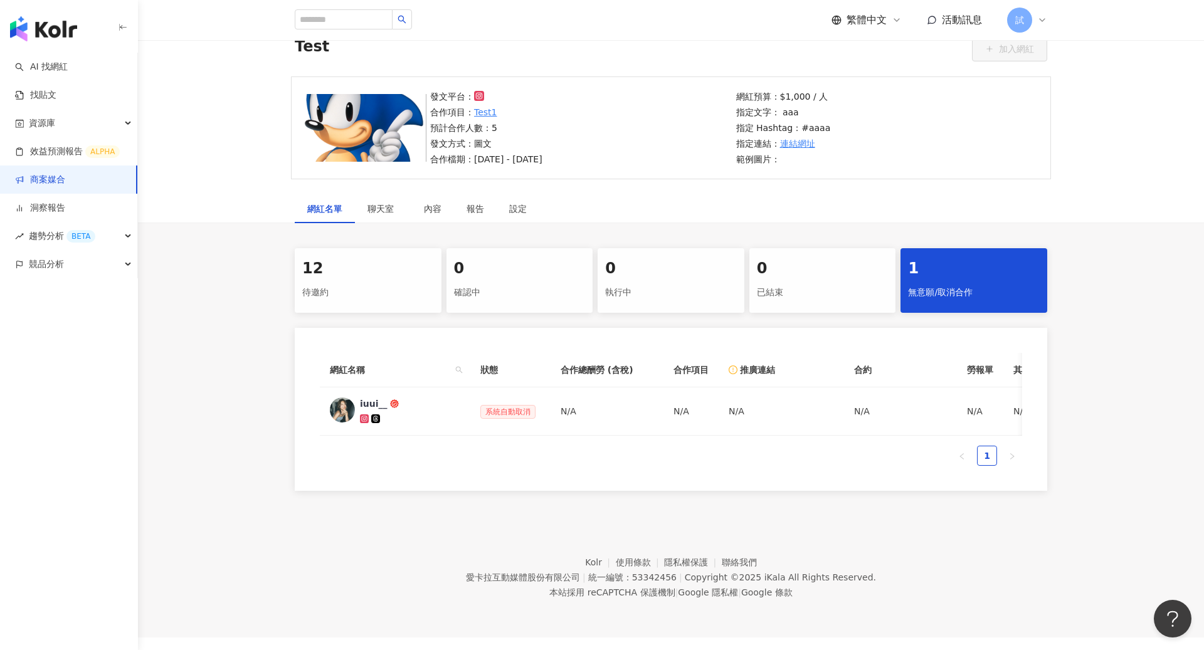
click at [847, 282] on div "已結束" at bounding box center [823, 292] width 132 height 21
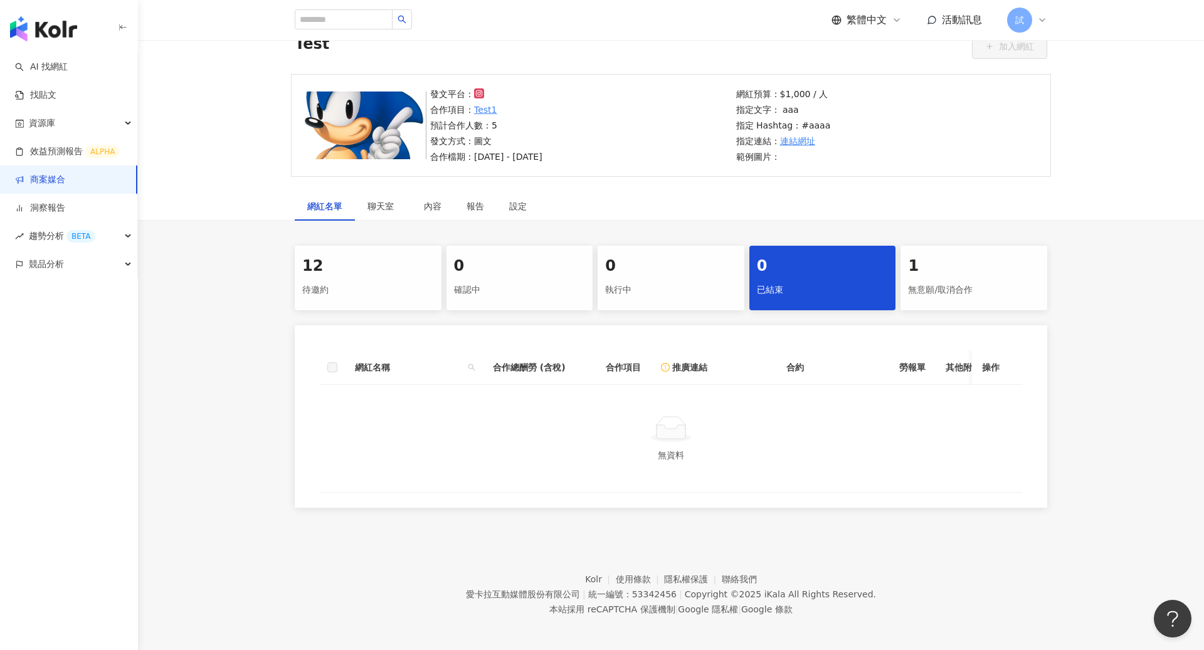
click at [910, 289] on div "無意願/取消合作" at bounding box center [974, 290] width 132 height 21
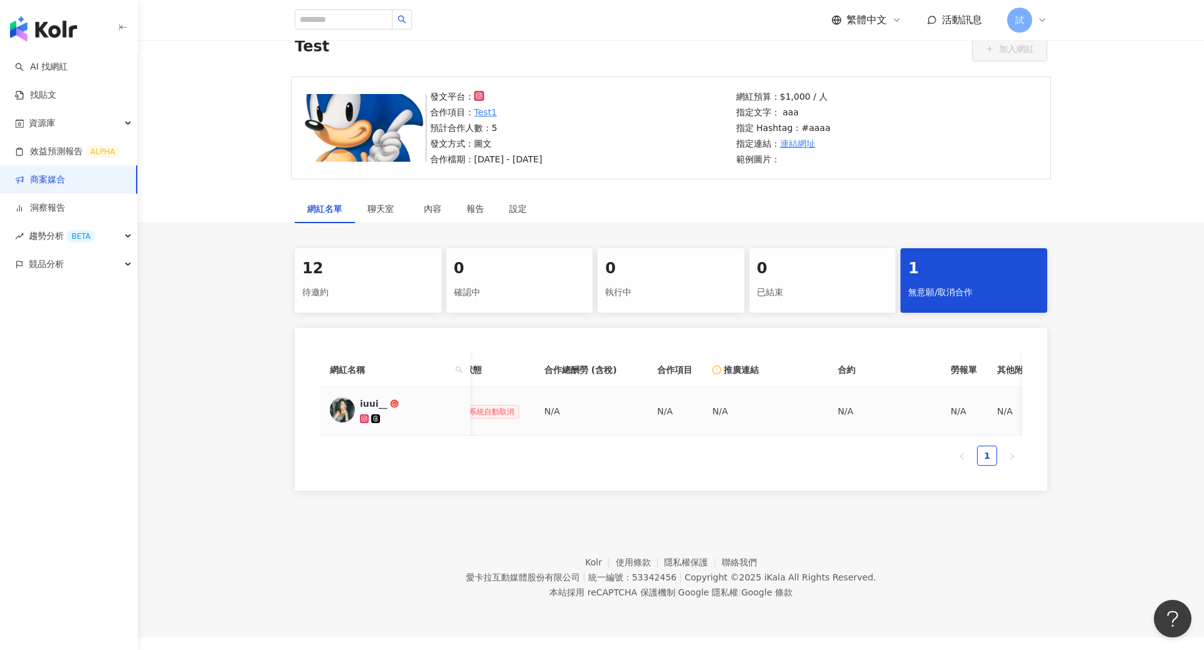
scroll to position [0, 407]
click at [813, 294] on div "已結束" at bounding box center [823, 292] width 132 height 21
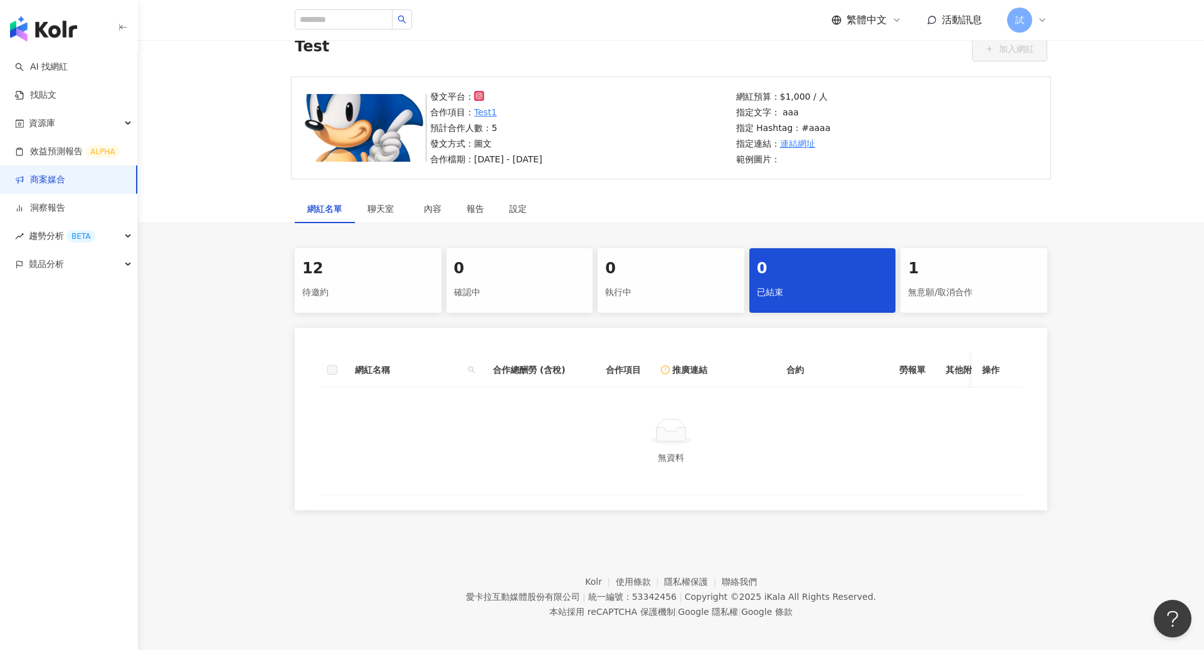
click at [940, 282] on div "無意願/取消合作" at bounding box center [974, 292] width 132 height 21
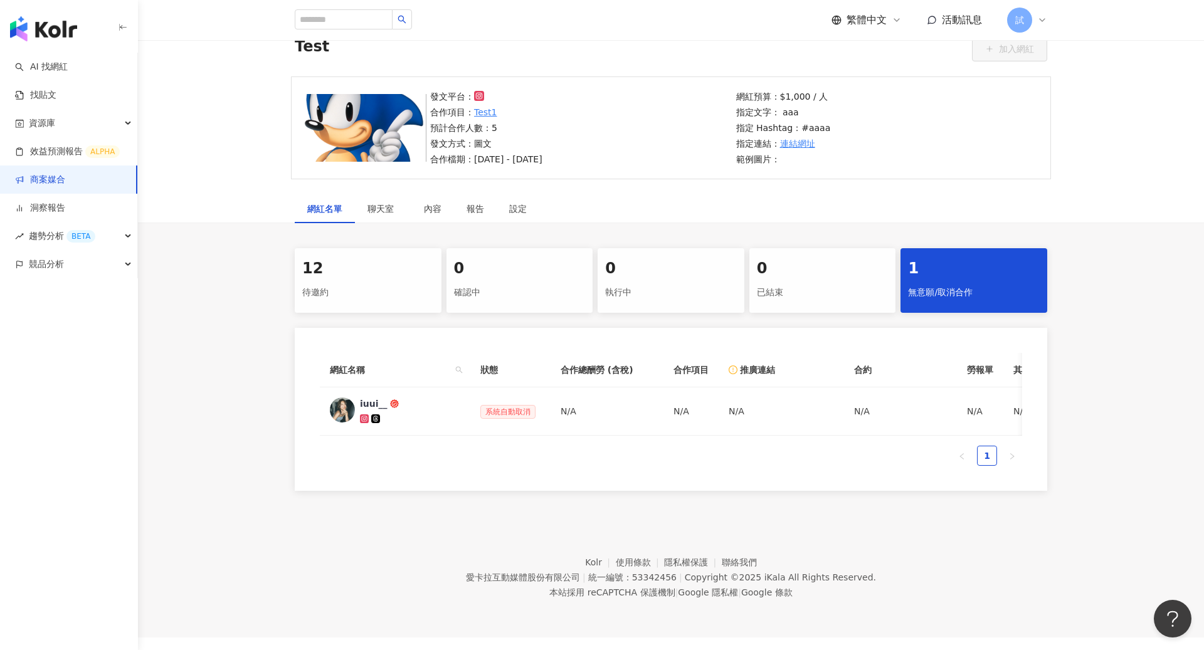
click at [775, 302] on div "0 已結束" at bounding box center [822, 280] width 147 height 65
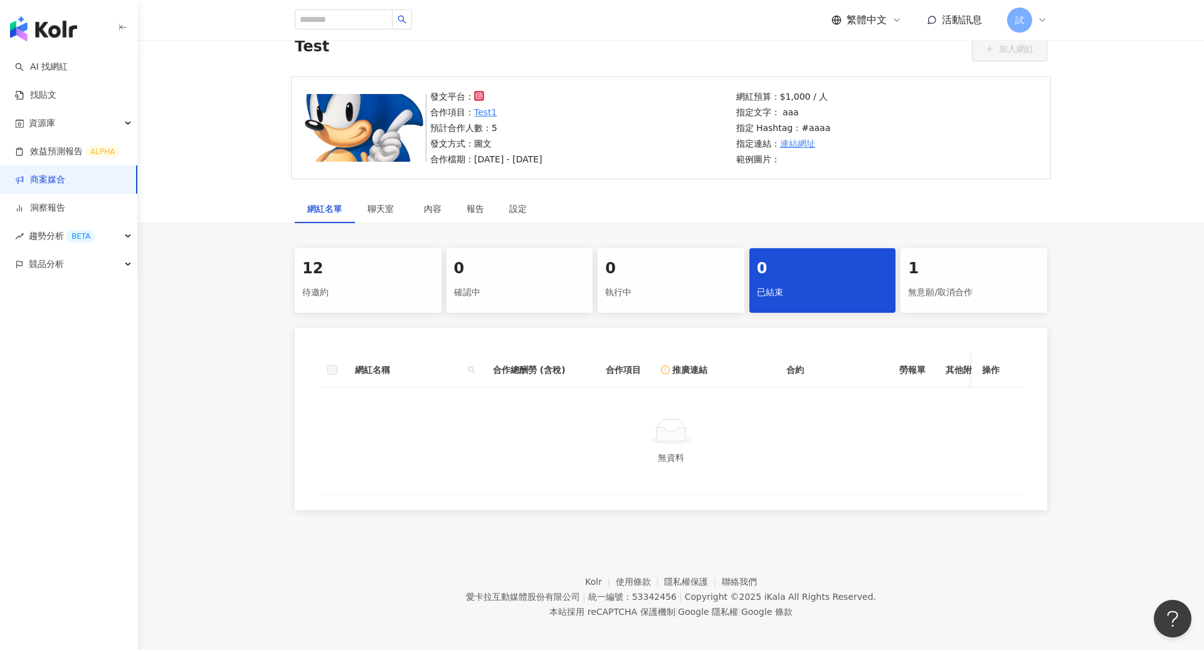
click at [910, 292] on div "無意願/取消合作" at bounding box center [974, 292] width 132 height 21
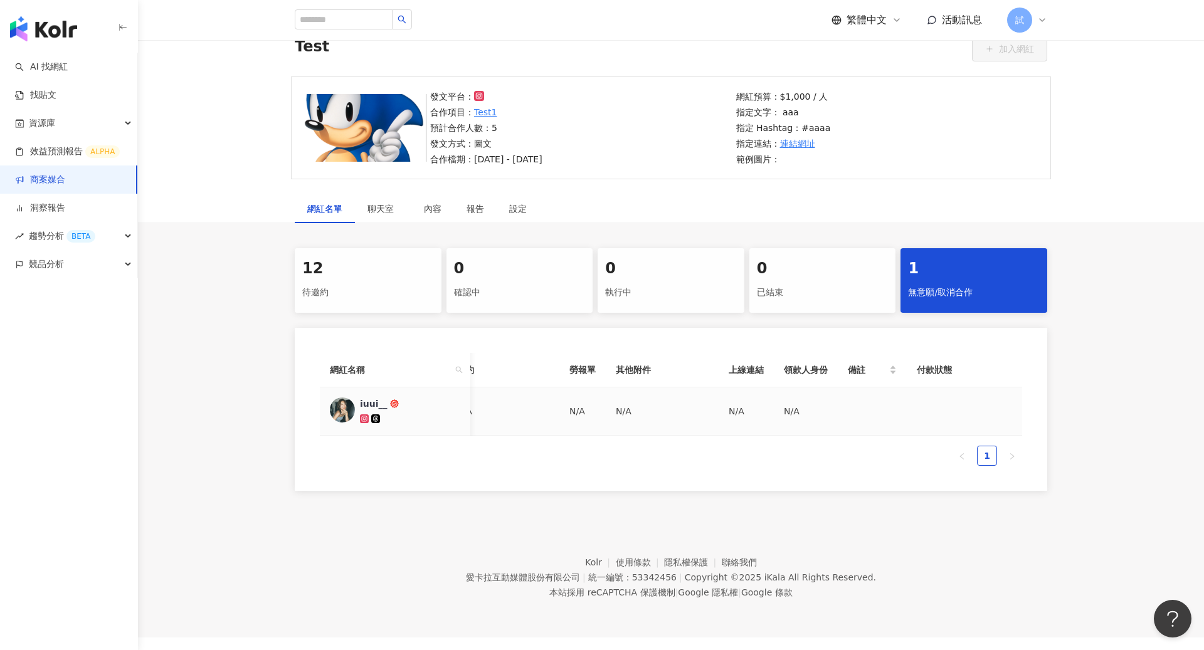
scroll to position [0, 407]
click at [1046, 21] on icon at bounding box center [1042, 20] width 10 height 10
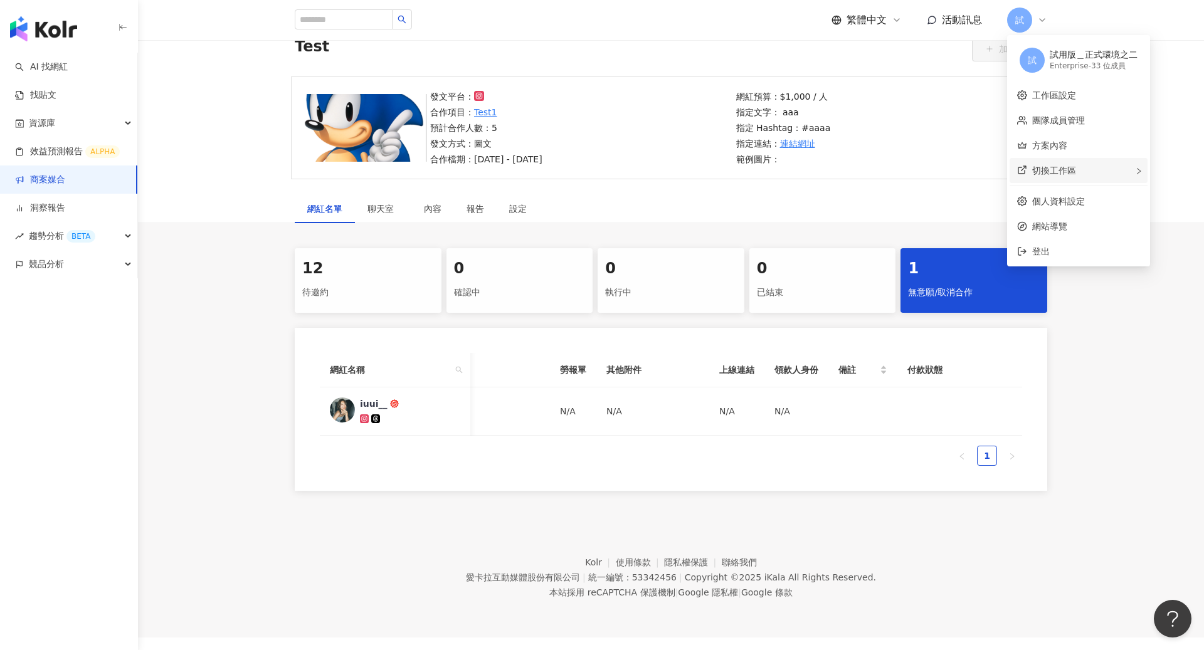
click at [1073, 171] on span "切換工作區" at bounding box center [1054, 171] width 44 height 10
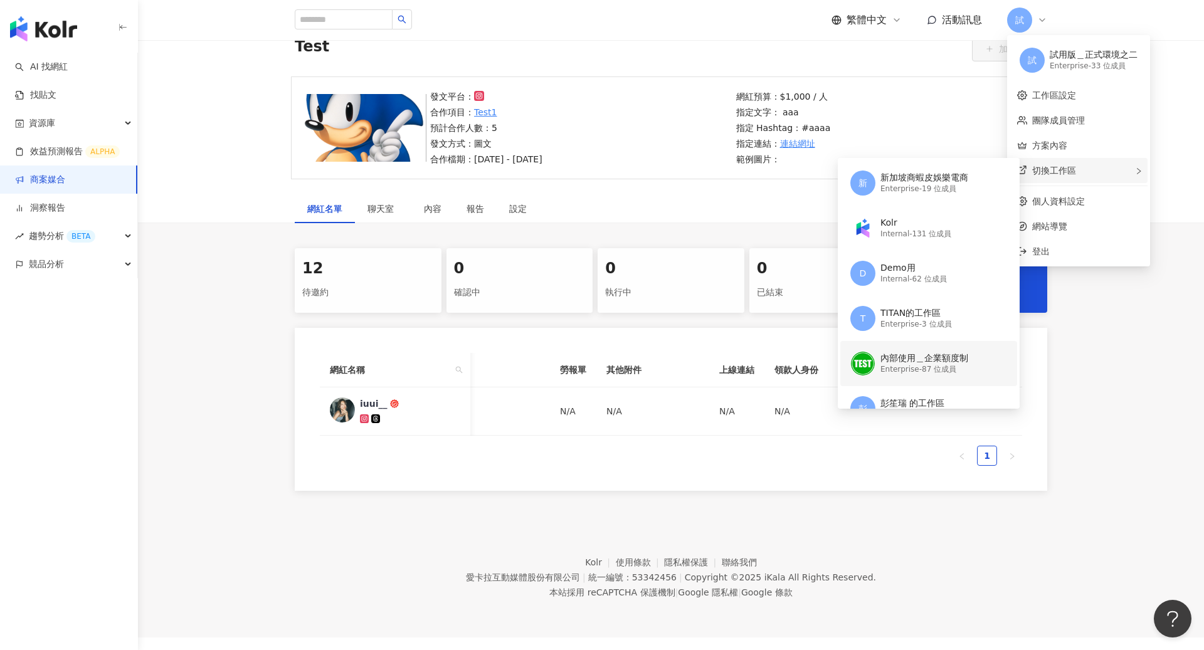
click at [910, 369] on div "Enterprise - 87 位成員" at bounding box center [925, 369] width 88 height 11
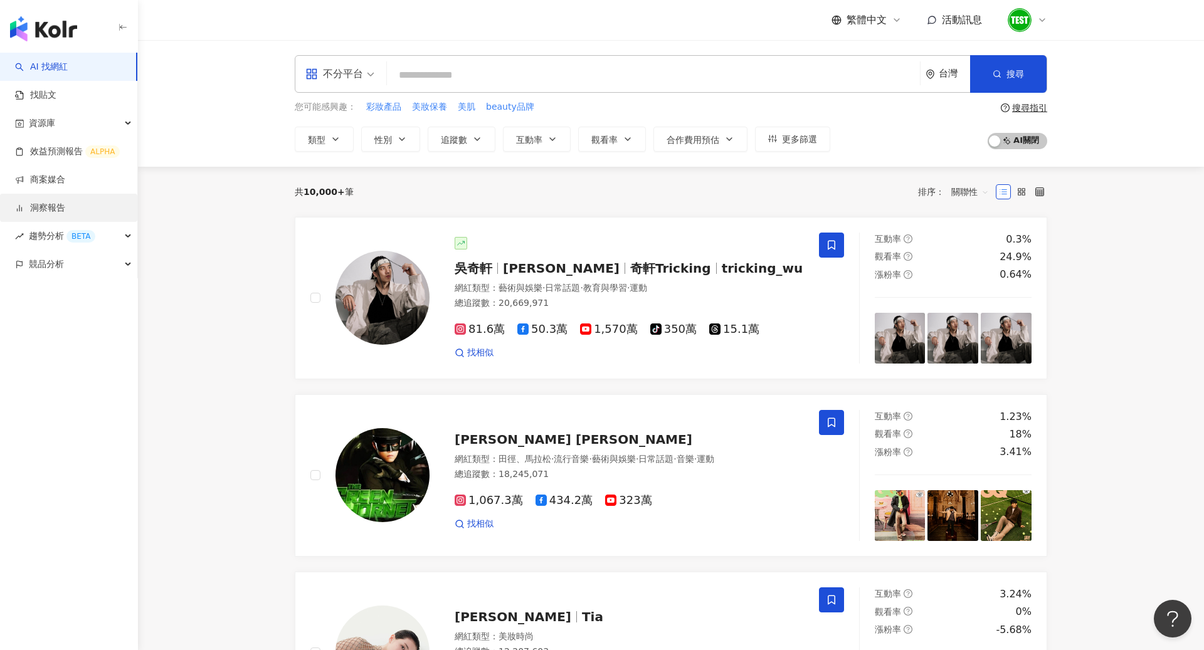
click at [65, 206] on link "洞察報告" at bounding box center [40, 208] width 50 height 13
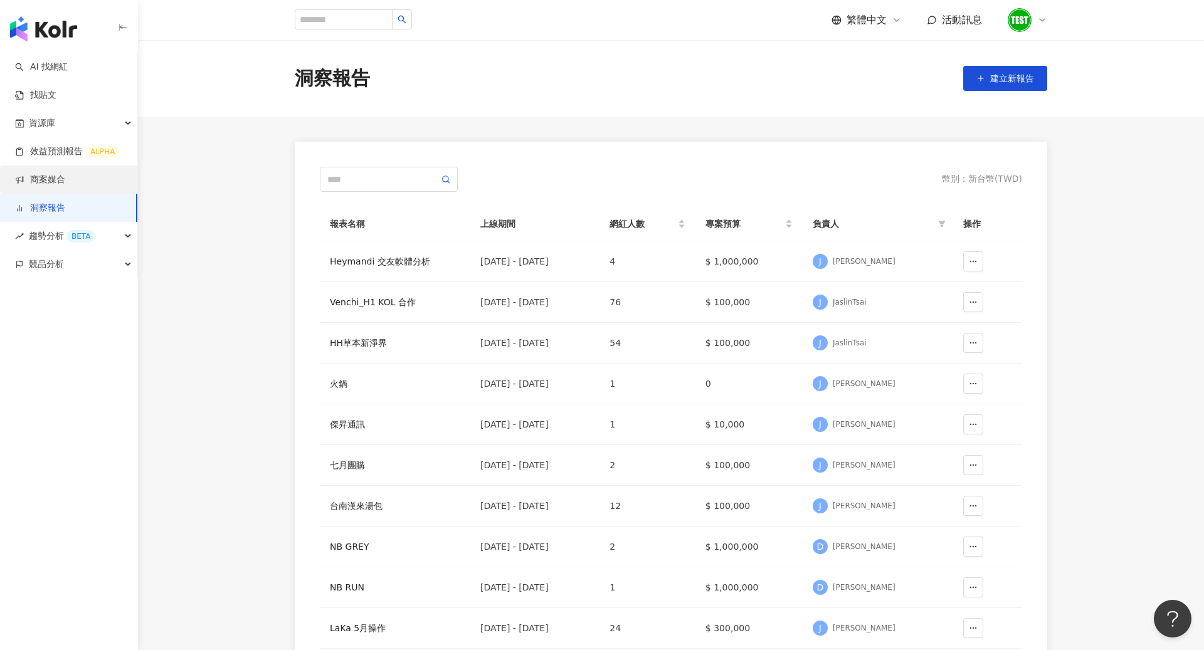
click at [63, 178] on link "商案媒合" at bounding box center [40, 180] width 50 height 13
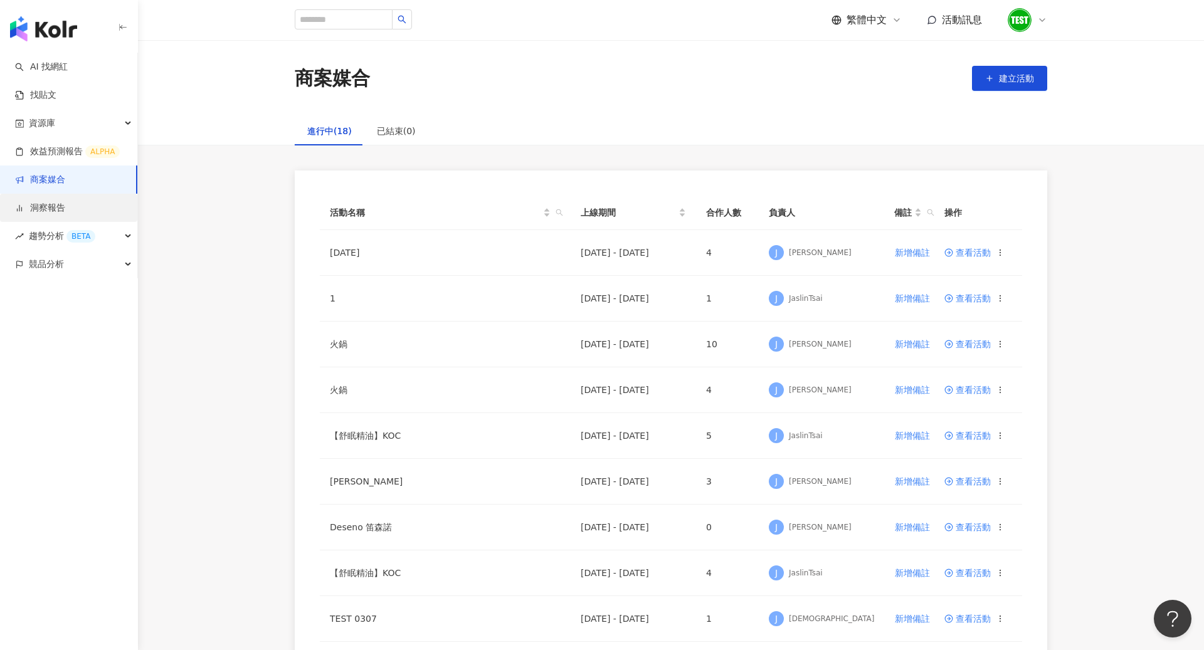
click at [46, 202] on link "洞察報告" at bounding box center [40, 208] width 50 height 13
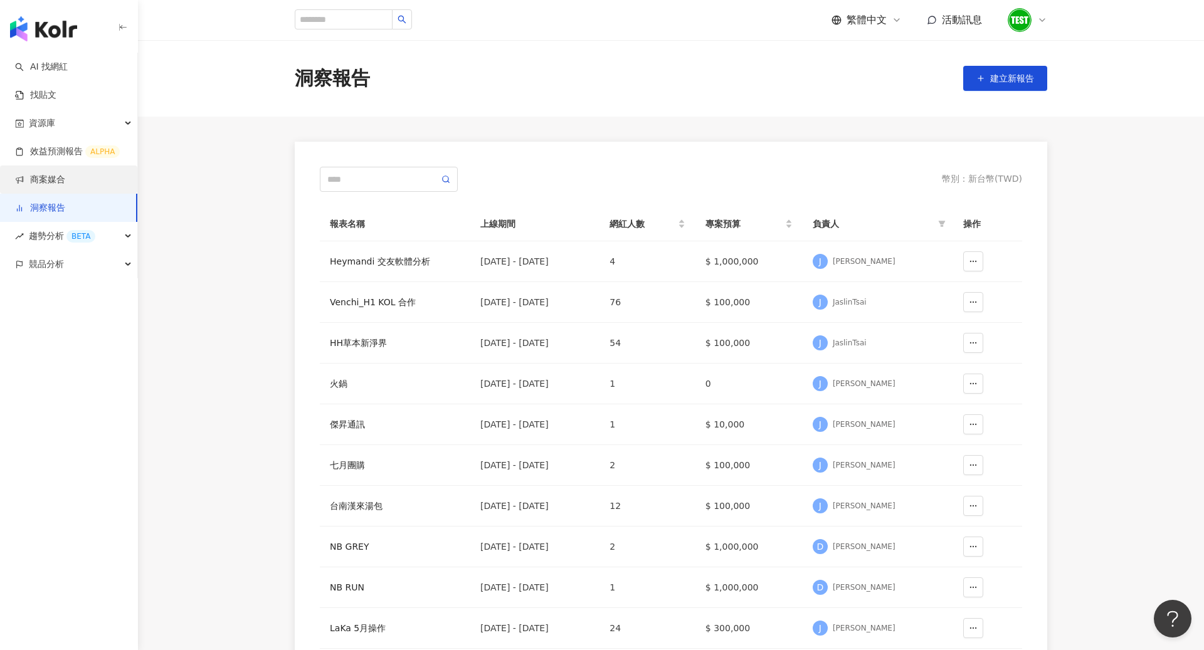
click at [63, 179] on link "商案媒合" at bounding box center [40, 180] width 50 height 13
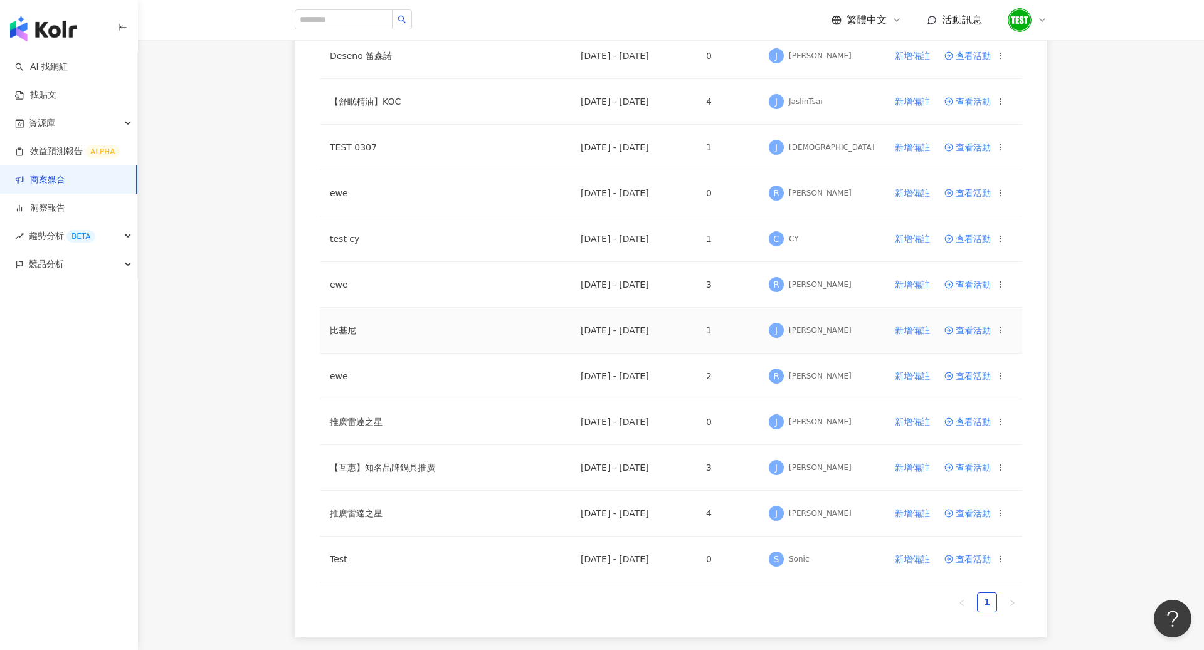
scroll to position [472, 0]
click at [976, 509] on span "查看活動" at bounding box center [968, 513] width 46 height 9
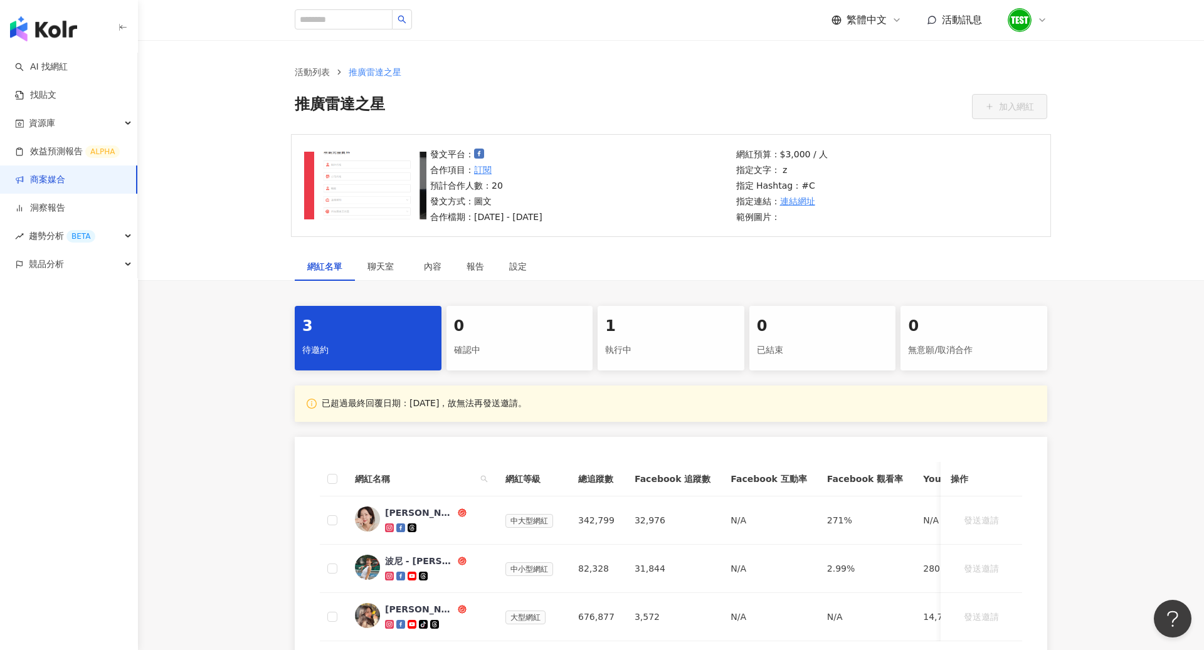
click at [642, 324] on div "1" at bounding box center [671, 326] width 132 height 21
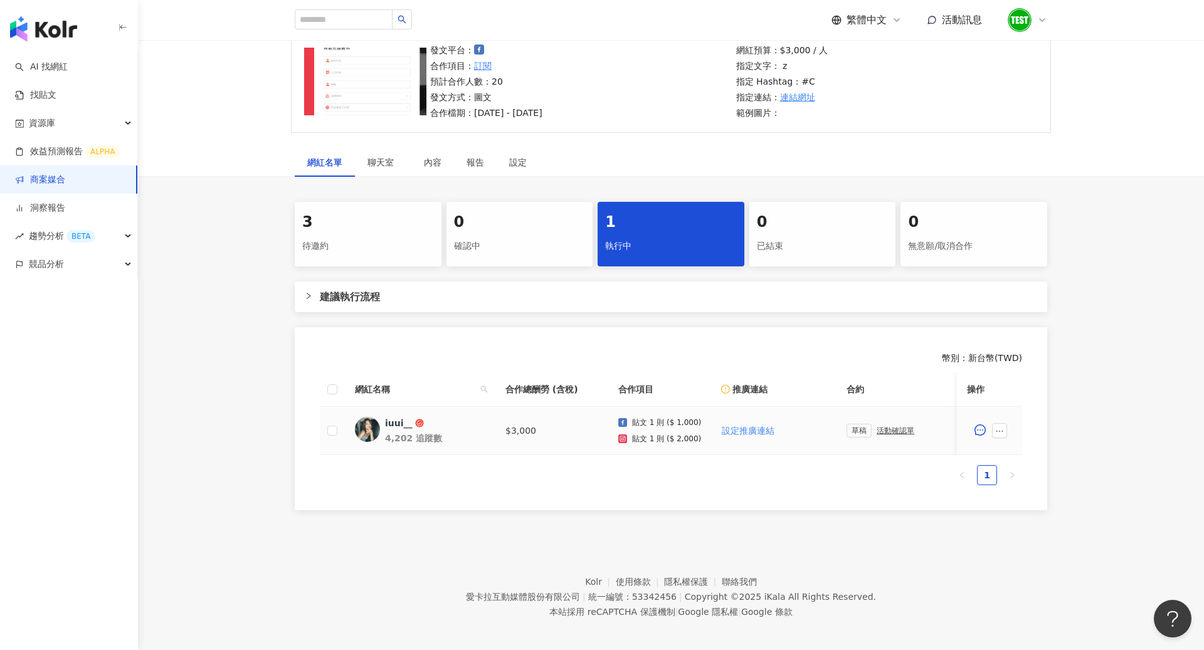
scroll to position [0, 554]
click at [999, 427] on icon "ellipsis" at bounding box center [999, 431] width 9 height 9
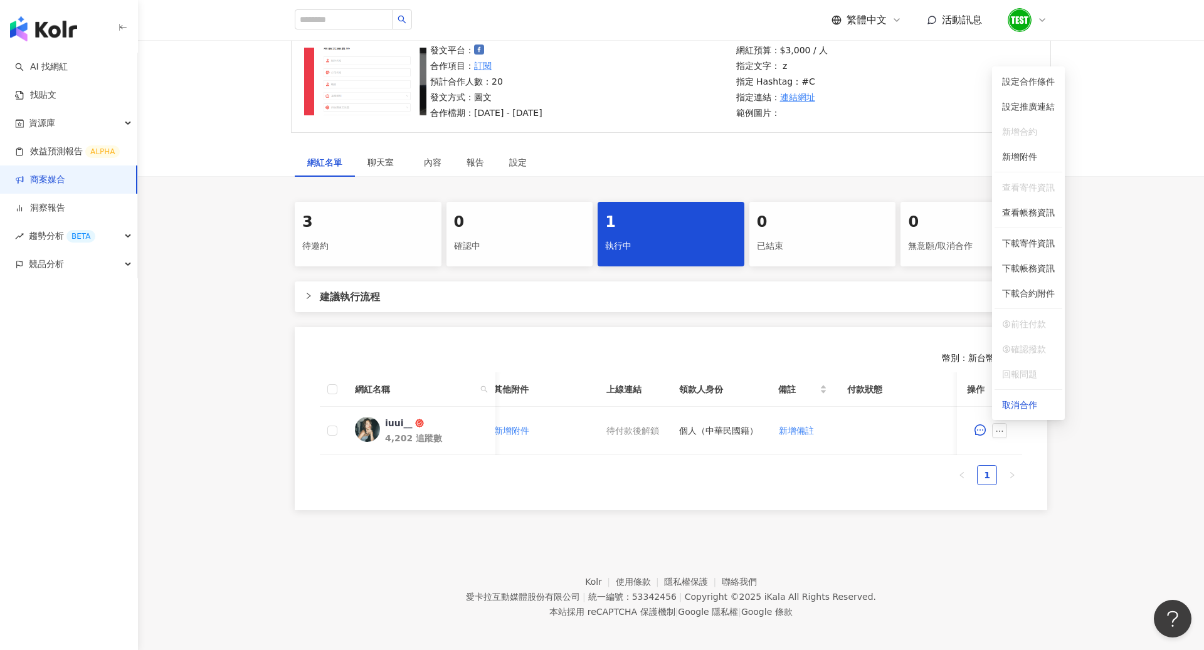
click at [1122, 402] on div "3 待邀約 0 確認中 1 執行中 0 已結束 0 無意願/取消合作 建議執行流程 幣別 ： 新台幣 ( TWD ) 網紅名稱 合作總酬勞 (含稅) 合作項目…" at bounding box center [671, 356] width 1066 height 309
click at [1000, 427] on icon "ellipsis" at bounding box center [999, 431] width 9 height 9
click at [1038, 81] on span "設定合作條件" at bounding box center [1028, 82] width 53 height 14
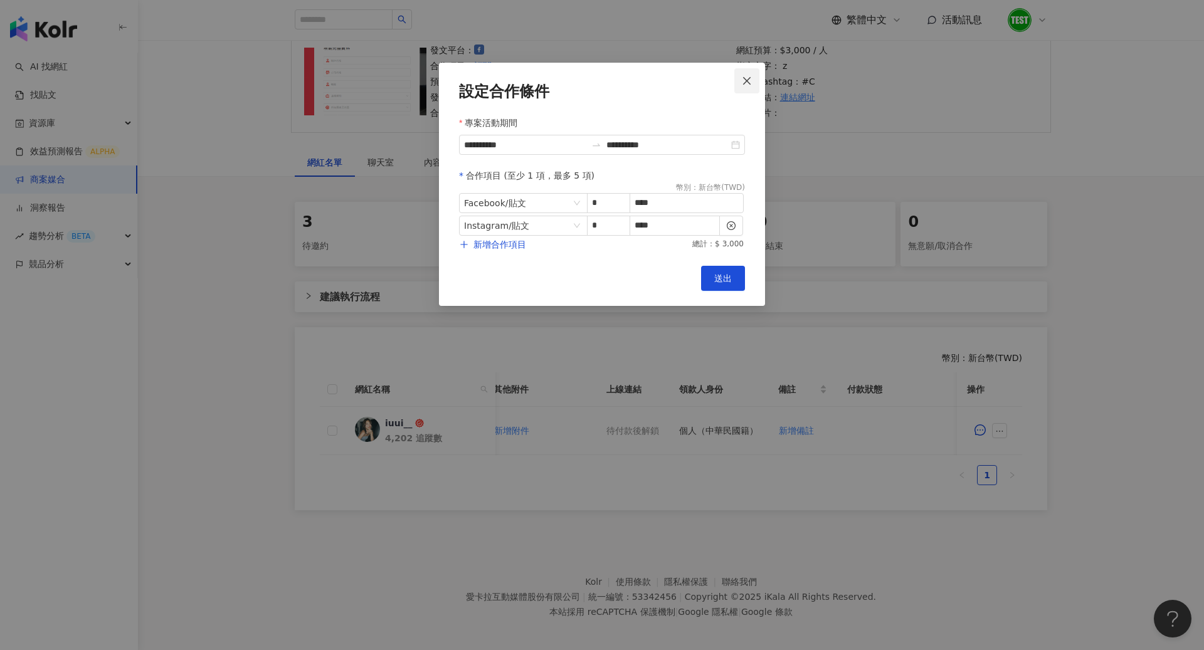
click at [751, 86] on button "Close" at bounding box center [746, 80] width 25 height 25
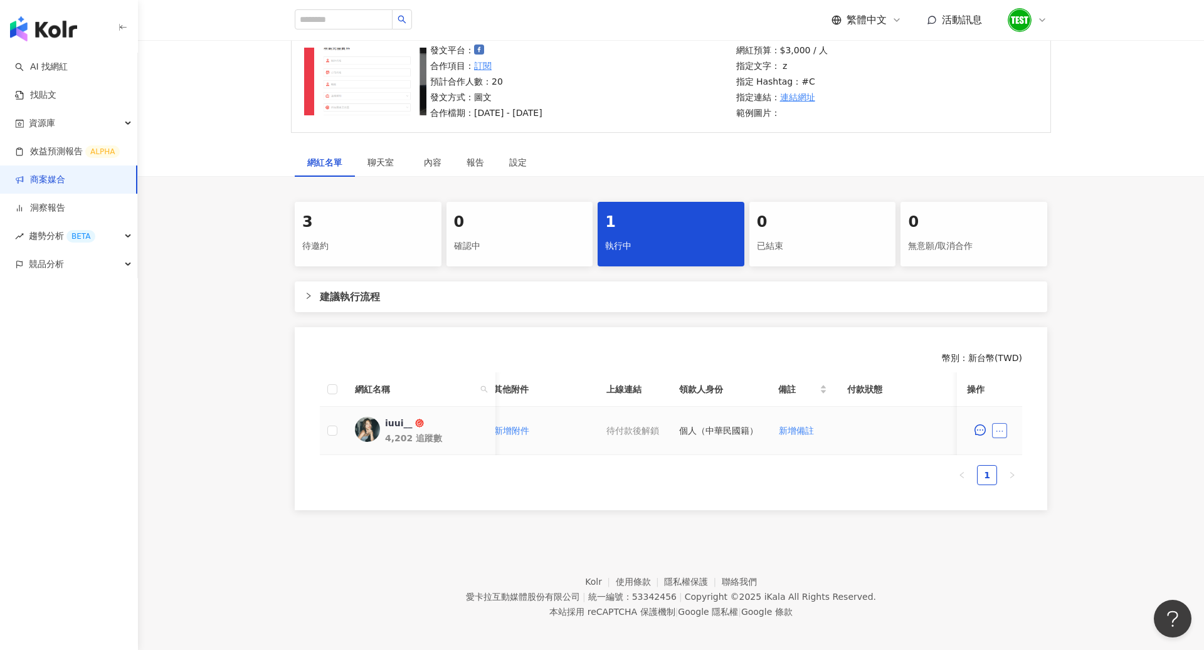
click at [1000, 436] on button "button" at bounding box center [999, 430] width 15 height 15
click at [945, 68] on div "網紅預算：$3,000 / 人 指定文字： z 指定 Hashtag： #C 指定連結： 連結網址 範例圖片：" at bounding box center [886, 81] width 306 height 77
click at [1042, 25] on div at bounding box center [1027, 20] width 40 height 25
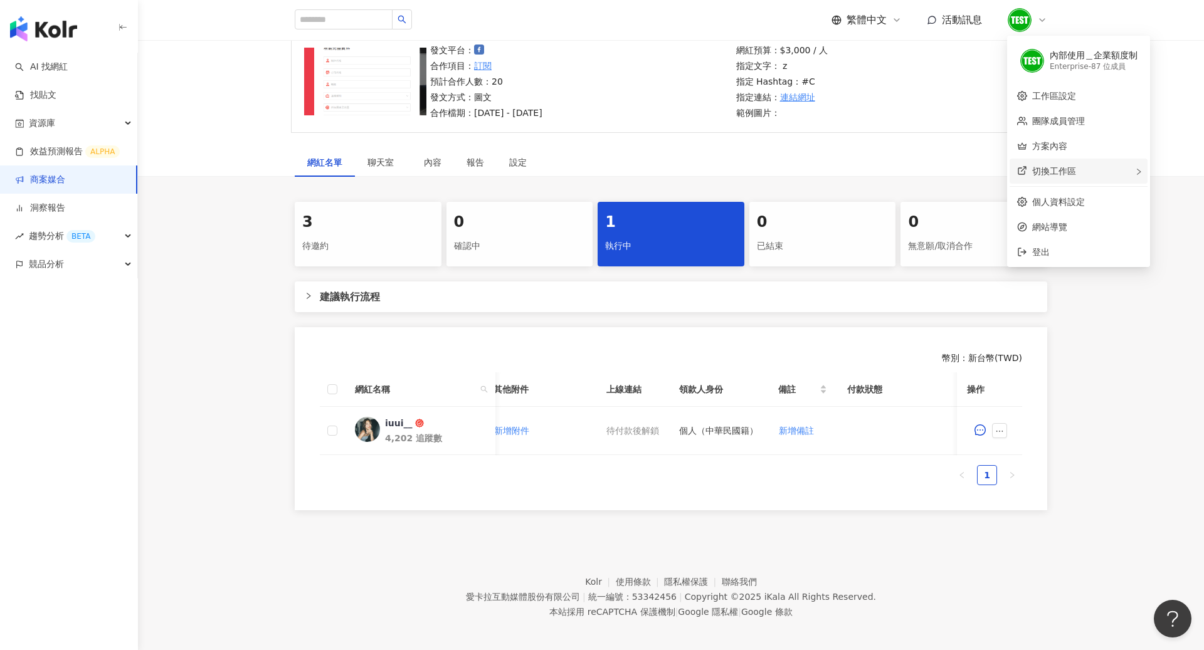
click at [1070, 167] on span "切換工作區" at bounding box center [1054, 171] width 44 height 10
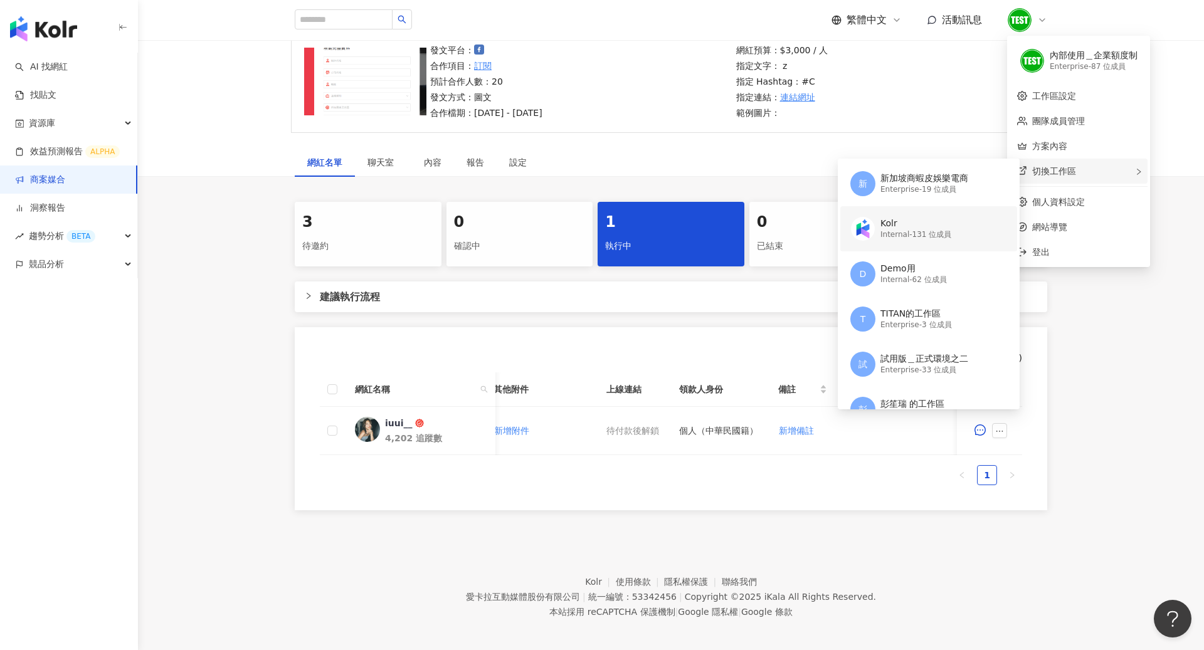
click at [936, 242] on div "Kolr Internal - 131 位成員" at bounding box center [927, 228] width 154 height 45
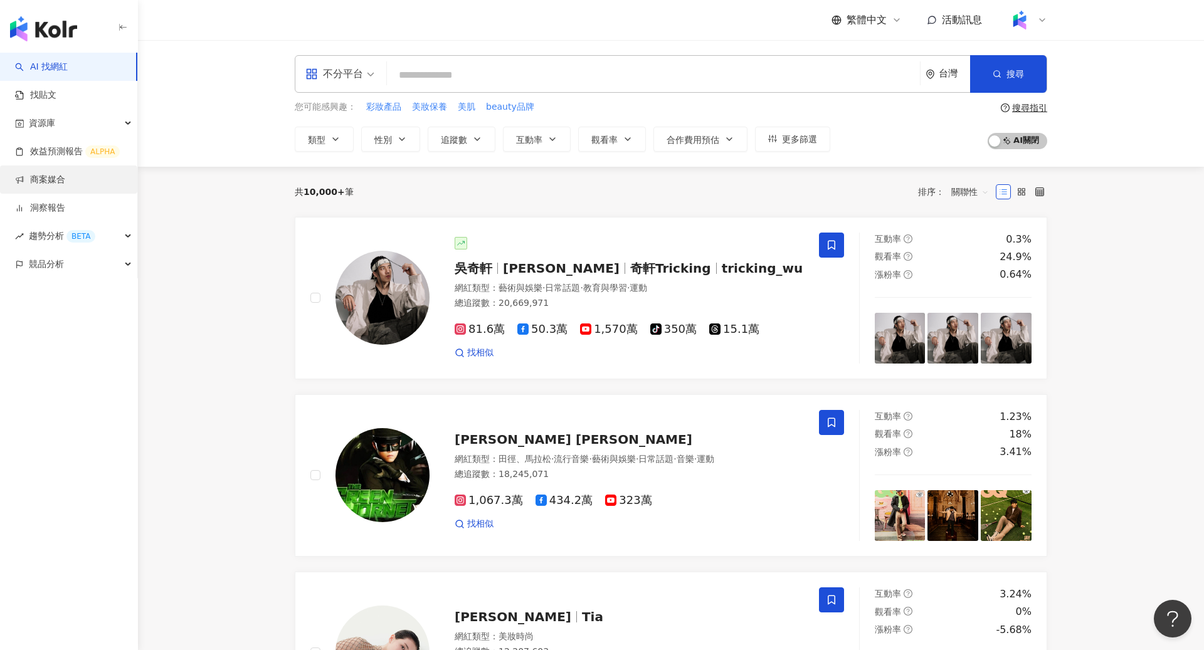
click at [62, 177] on link "商案媒合" at bounding box center [40, 180] width 50 height 13
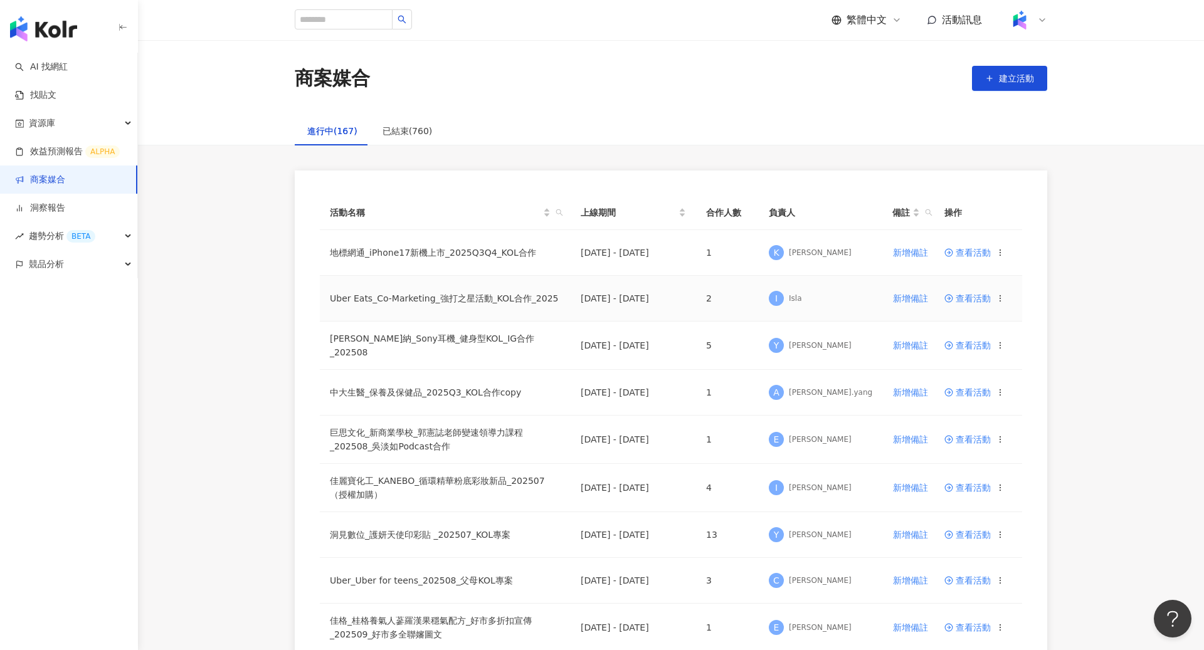
scroll to position [14, 0]
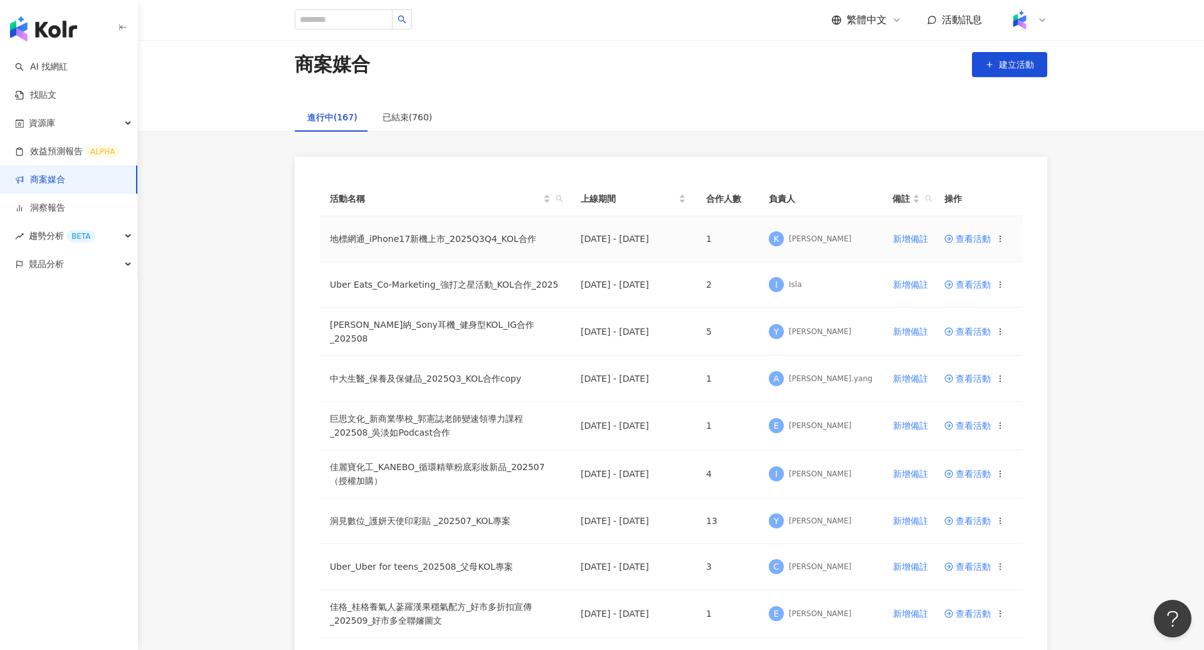
click at [970, 241] on span "查看活動" at bounding box center [968, 239] width 46 height 9
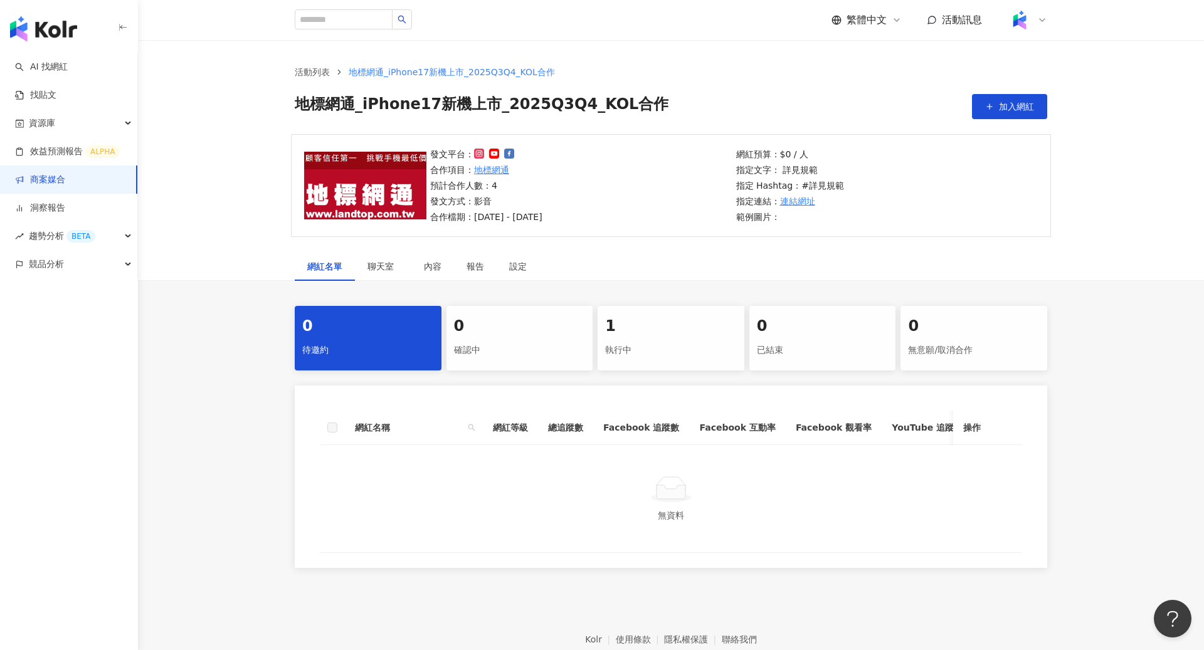
click at [630, 314] on div "1 執行中" at bounding box center [671, 338] width 147 height 65
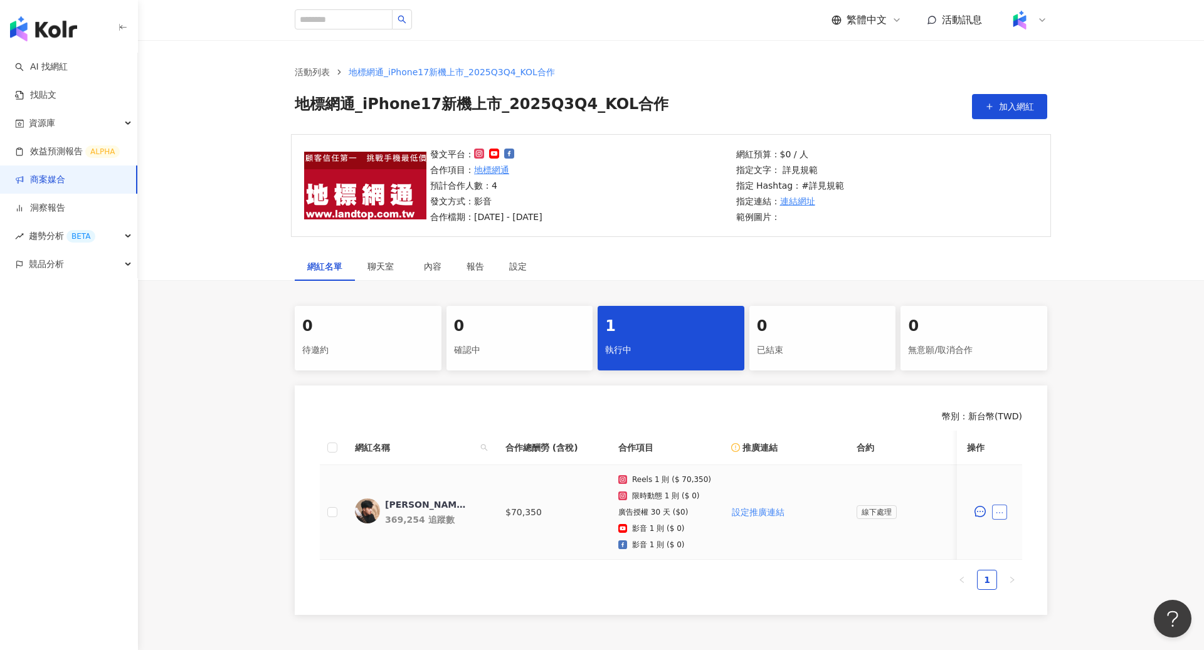
click at [1000, 509] on icon "ellipsis" at bounding box center [999, 513] width 9 height 9
click at [1140, 364] on div "0 待邀約 0 確認中 1 執行中 0 已結束 0 無意願/取消合作 幣別 ： 新台幣 ( TWD ) 網紅名稱 合作總酬勞 (含稅) 合作項目 推廣連結 合…" at bounding box center [671, 460] width 1066 height 309
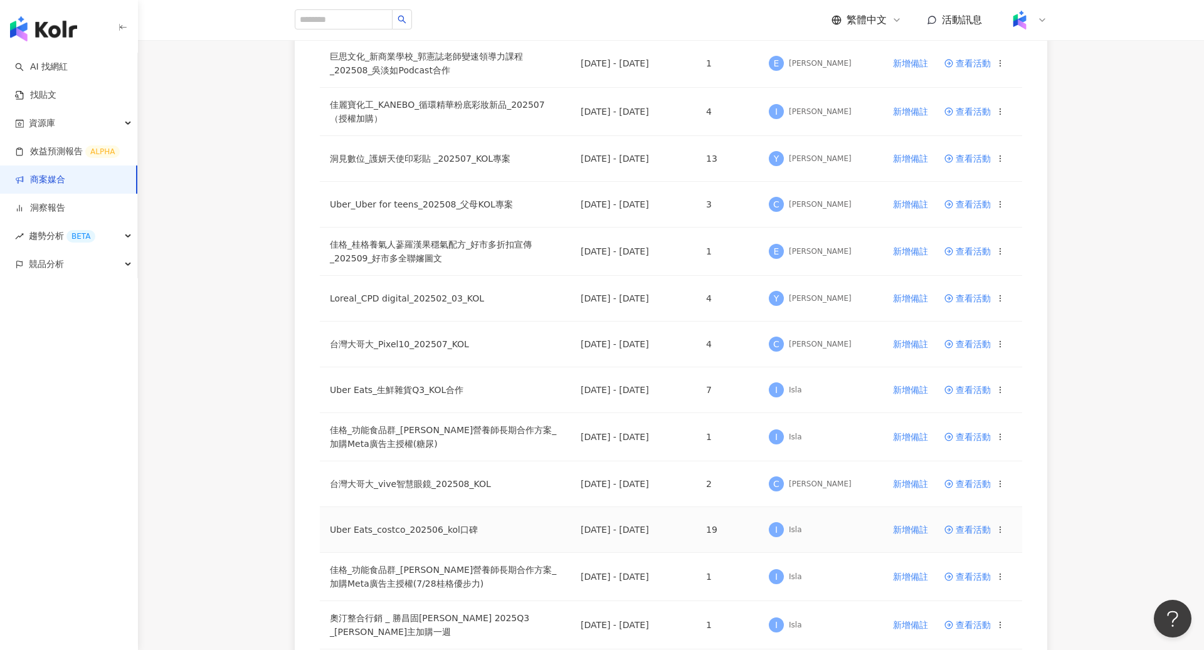
scroll to position [388, 0]
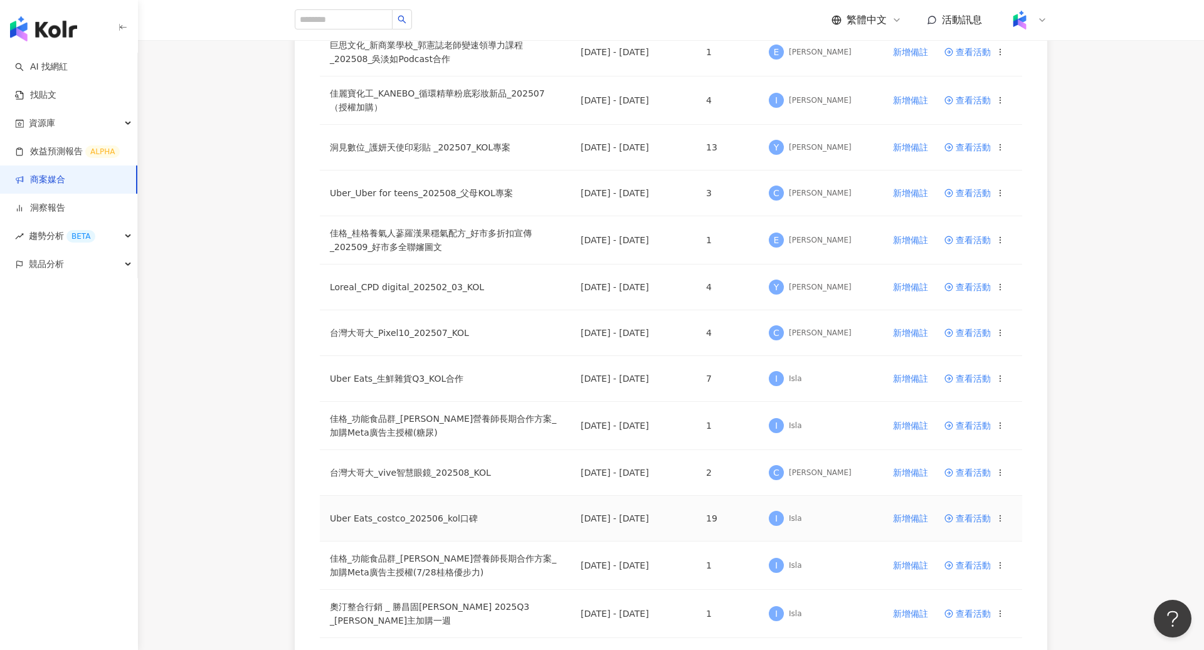
click at [970, 514] on span "查看活動" at bounding box center [968, 518] width 46 height 9
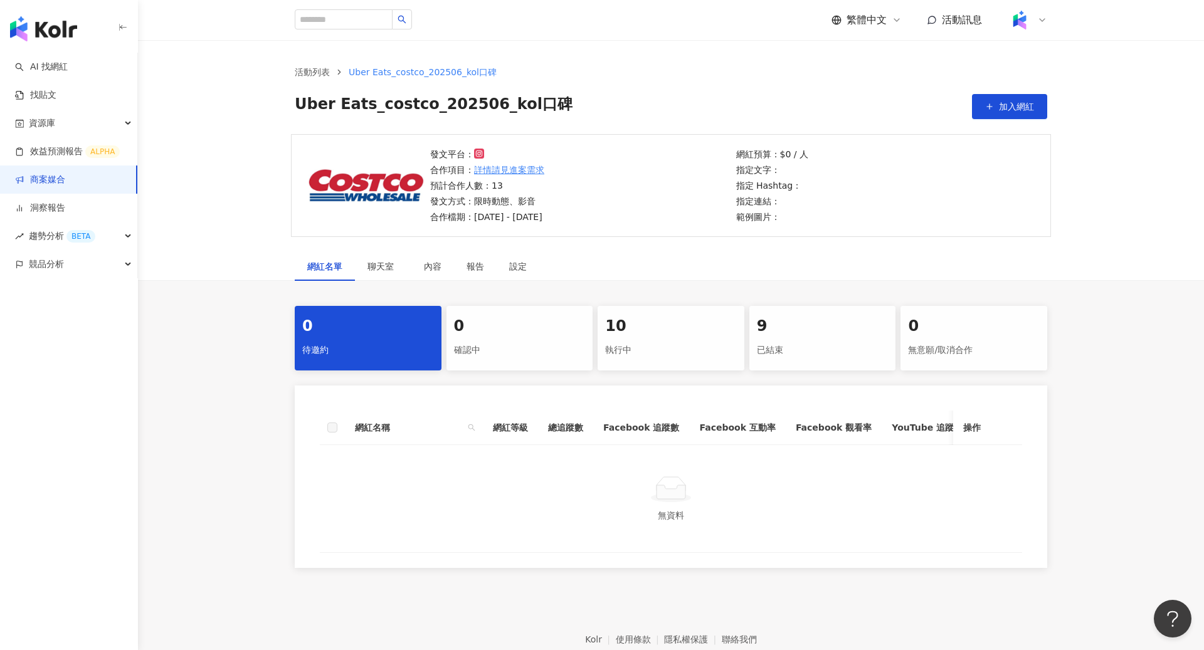
click at [698, 352] on div "執行中" at bounding box center [671, 350] width 132 height 21
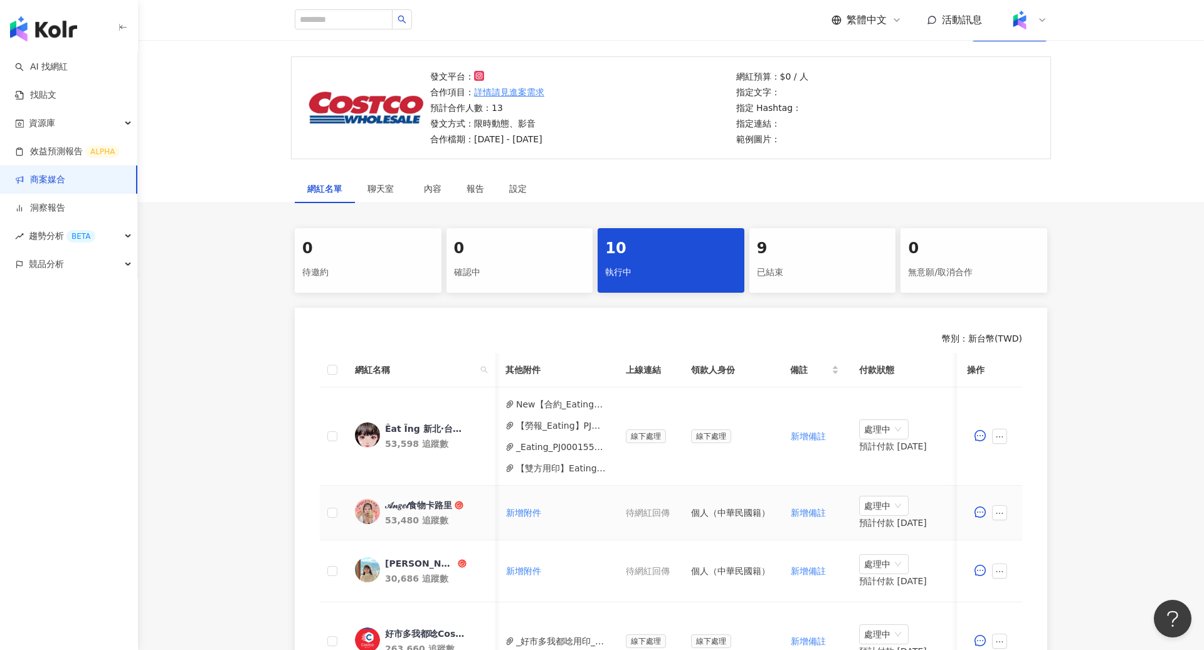
scroll to position [0, 562]
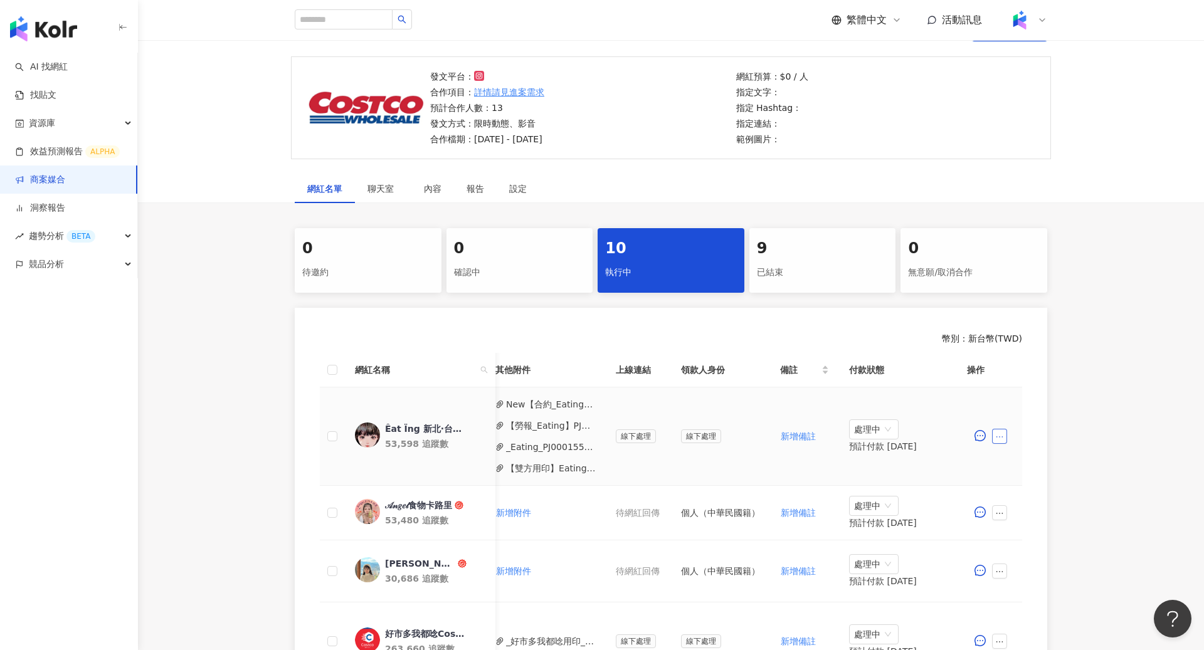
click at [1004, 435] on icon "ellipsis" at bounding box center [999, 437] width 9 height 9
click at [1143, 376] on div "0 待邀約 0 確認中 10 執行中 9 已結束 0 無意願/取消合作 幣別 ： 新台幣 ( TWD ) 網紅名稱 合作總酬勞 (含稅) 合作項目 推廣連結 …" at bounding box center [671, 650] width 1066 height 845
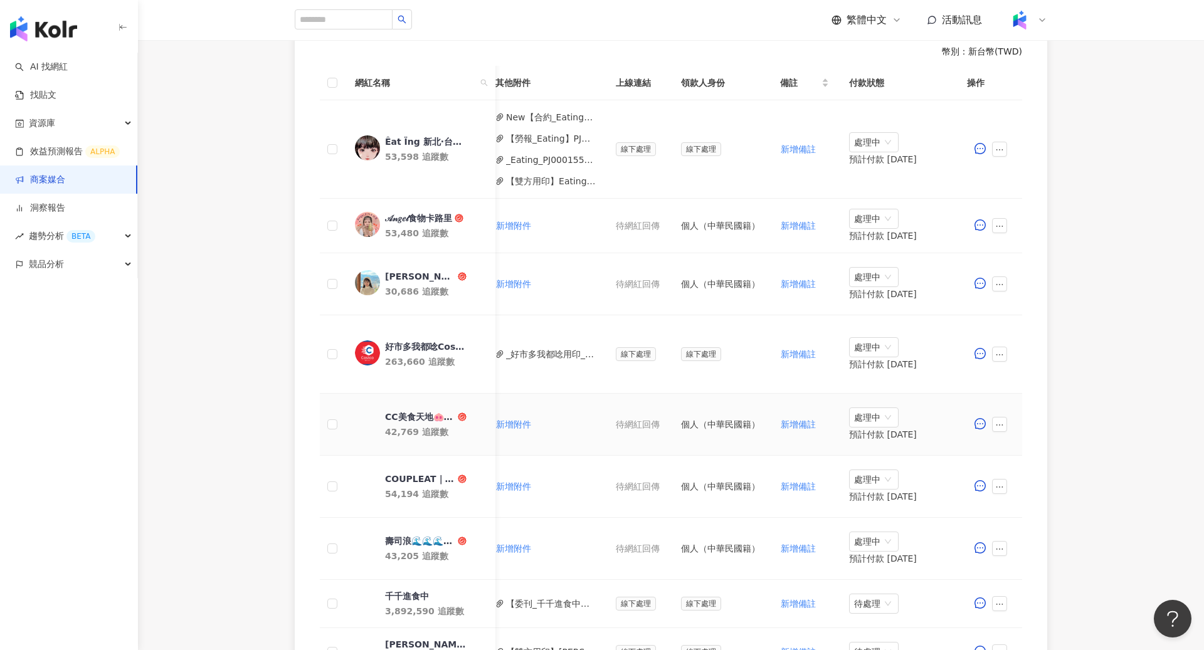
scroll to position [379, 0]
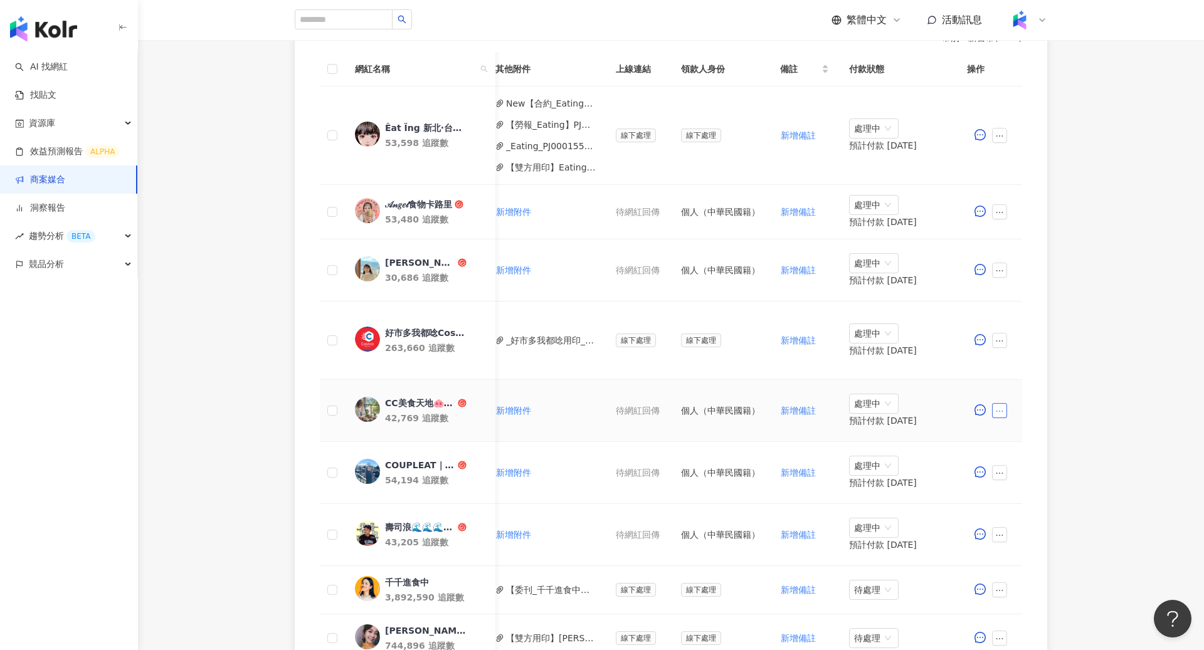
click at [1003, 408] on icon "ellipsis" at bounding box center [999, 411] width 9 height 9
click at [1053, 275] on span "查看帳務資訊" at bounding box center [1028, 272] width 53 height 14
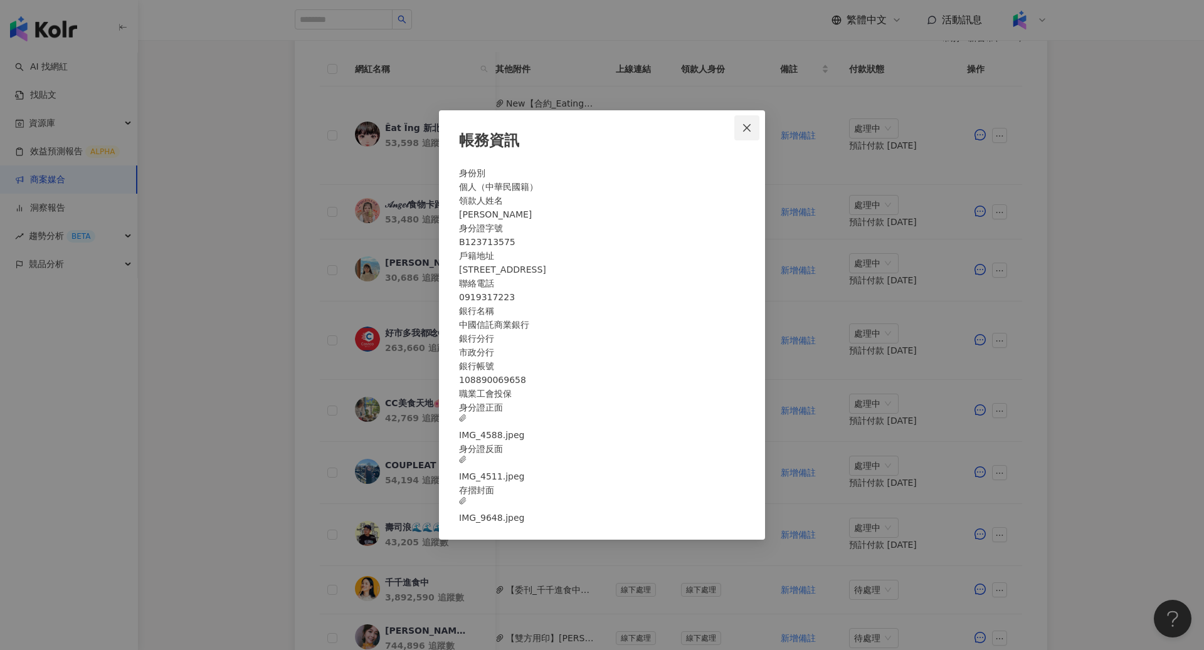
click at [744, 123] on icon "close" at bounding box center [747, 128] width 10 height 10
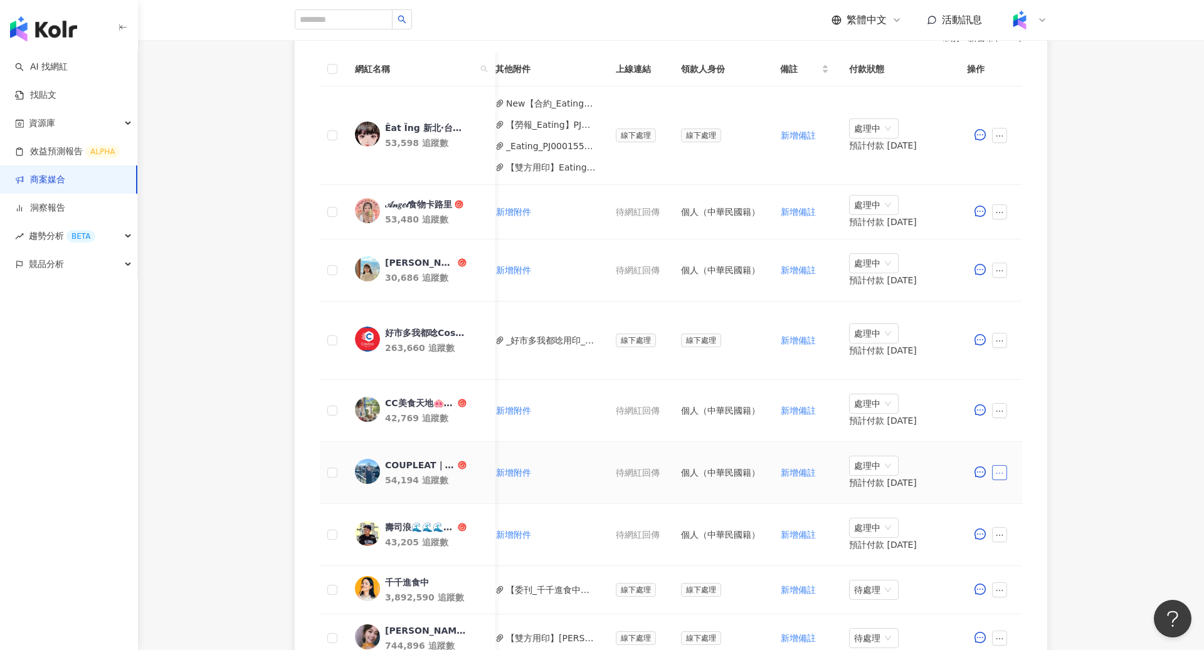
click at [1000, 469] on icon "ellipsis" at bounding box center [999, 473] width 9 height 9
click at [1104, 336] on div "0 待邀約 0 確認中 10 執行中 9 已結束 0 無意願/取消合作 幣別 ： 新台幣 ( TWD ) 網紅名稱 合作總酬勞 (含稅) 合作項目 推廣連結 …" at bounding box center [671, 349] width 1066 height 845
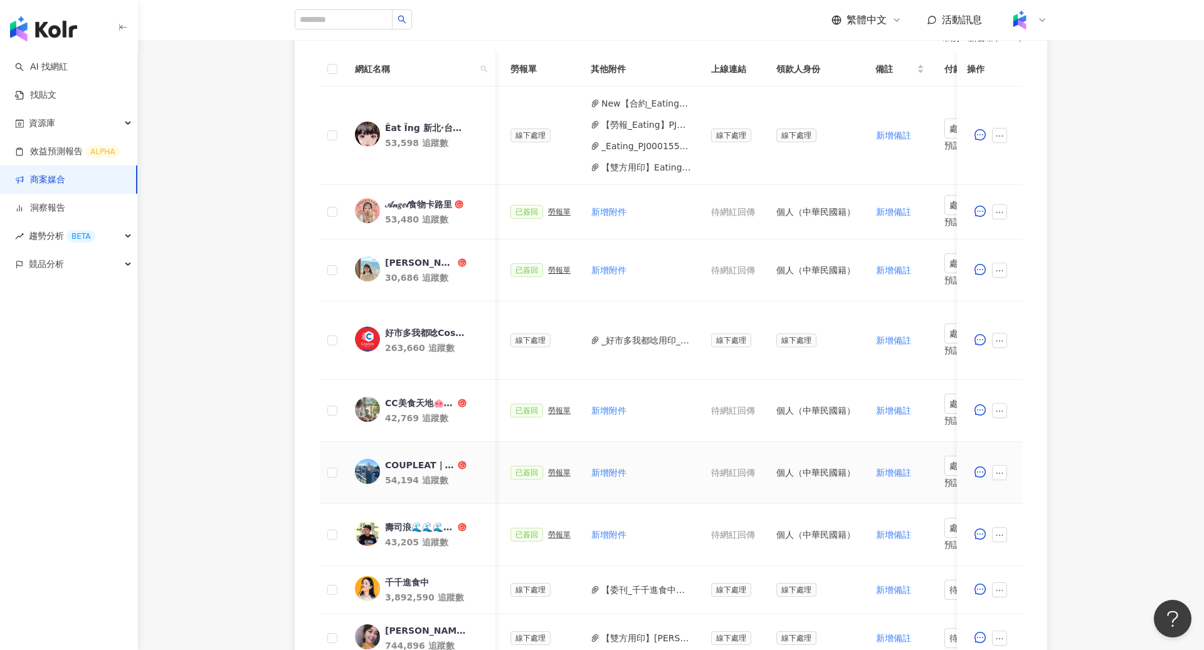
scroll to position [643, 0]
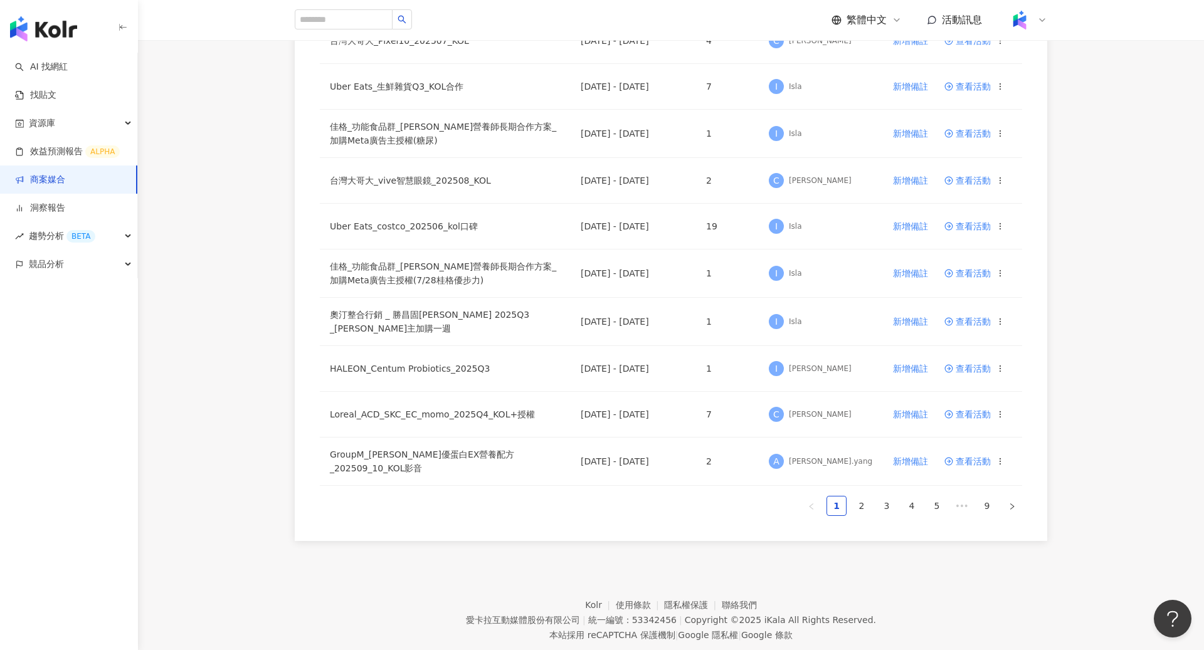
scroll to position [700, 0]
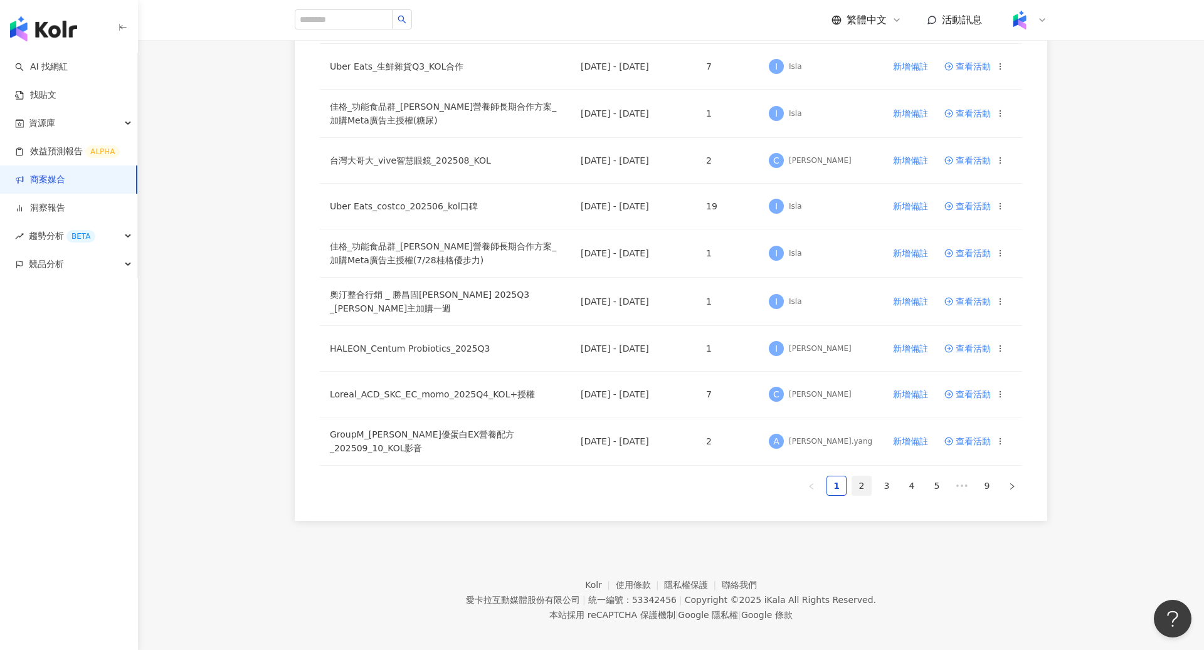
click at [863, 477] on link "2" at bounding box center [861, 486] width 19 height 19
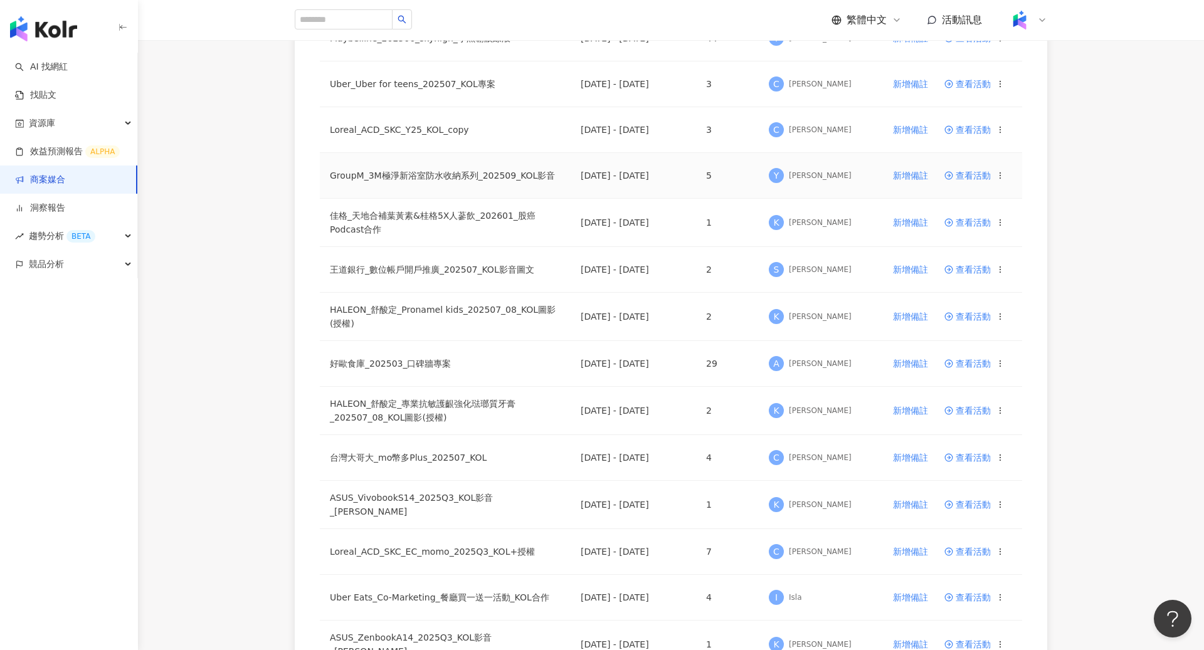
scroll to position [692, 0]
